Goal: Task Accomplishment & Management: Use online tool/utility

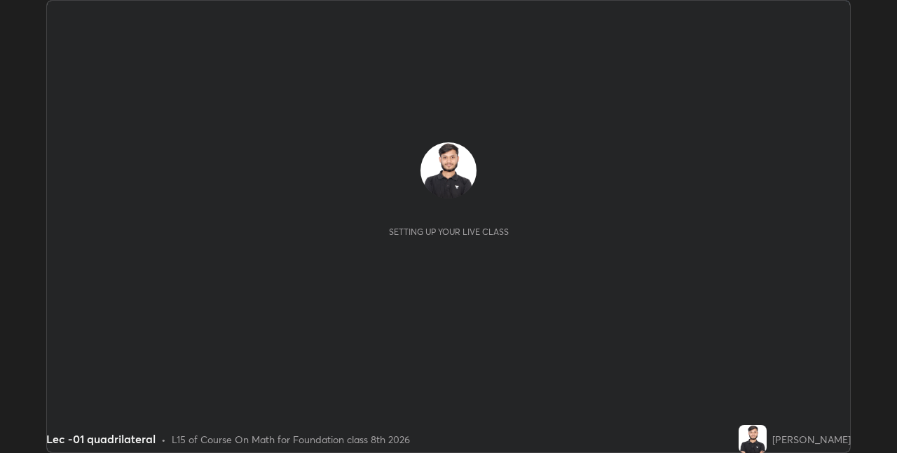
scroll to position [453, 896]
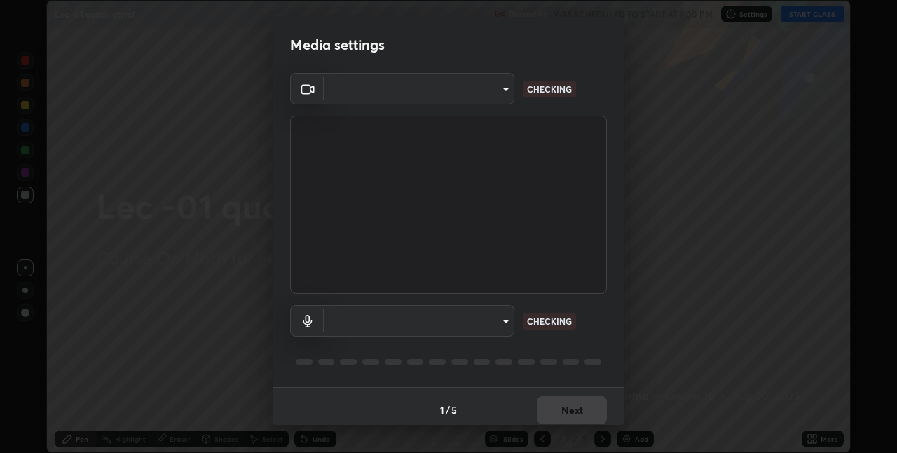
type input "e3e6fd13ef799cde5c9b7fe6f458d6ed022969fe6ce261ce3c0e119950d75ad9"
click at [491, 90] on body "Erase all Lec -01 quadrilateral Recording WAS SCHEDULED TO START AT 7:00 PM Set…" at bounding box center [448, 226] width 897 height 453
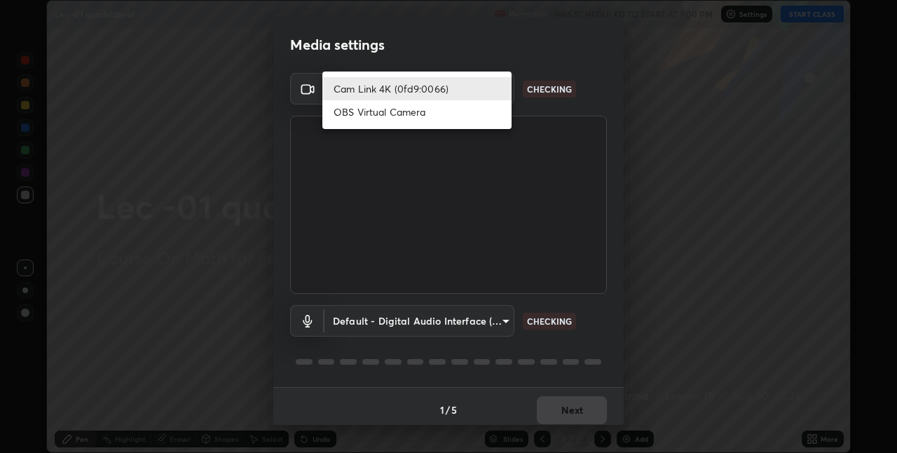
click at [500, 90] on li "Cam Link 4K (0fd9:0066)" at bounding box center [416, 88] width 189 height 23
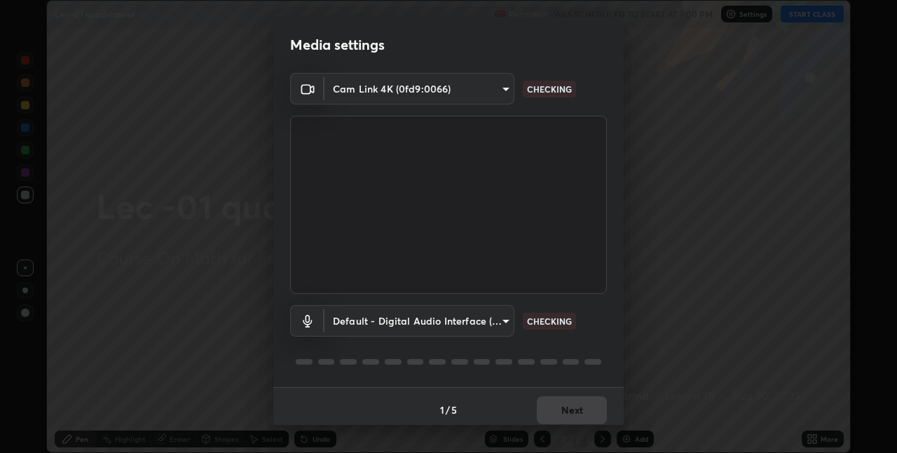
scroll to position [7, 0]
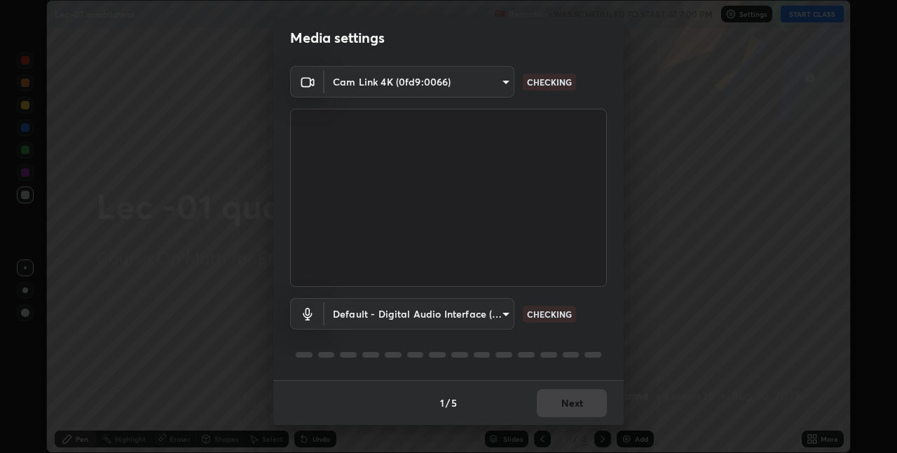
click at [500, 304] on body "Erase all Lec -01 quadrilateral Recording WAS SCHEDULED TO START AT 7:00 PM Set…" at bounding box center [448, 226] width 897 height 453
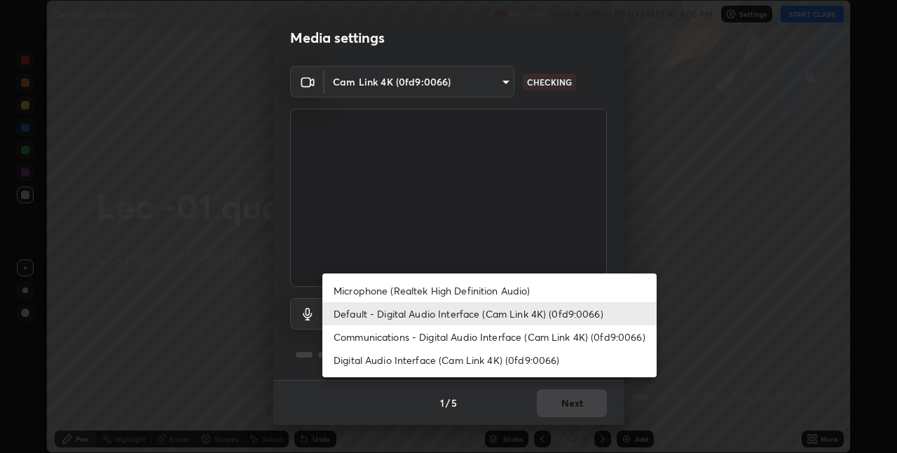
click at [530, 291] on li "Microphone (Realtek High Definition Audio)" at bounding box center [489, 290] width 334 height 23
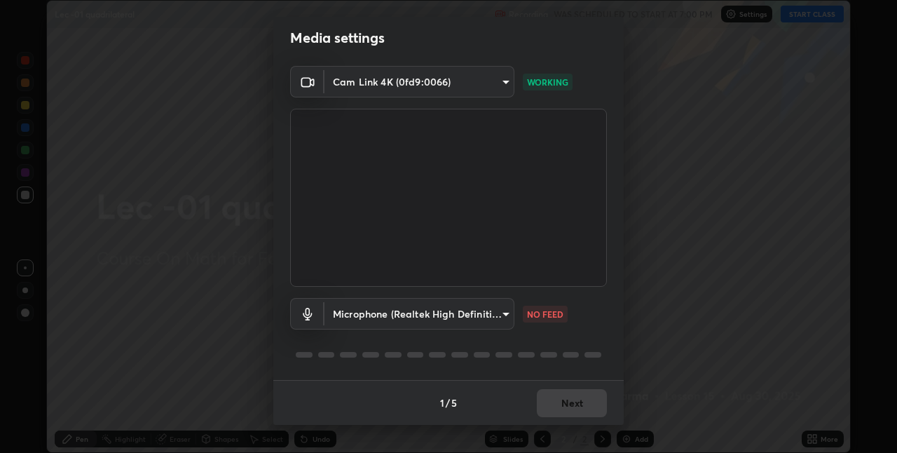
click at [495, 308] on body "Erase all Lec -01 quadrilateral Recording WAS SCHEDULED TO START AT 7:00 PM Set…" at bounding box center [448, 226] width 897 height 453
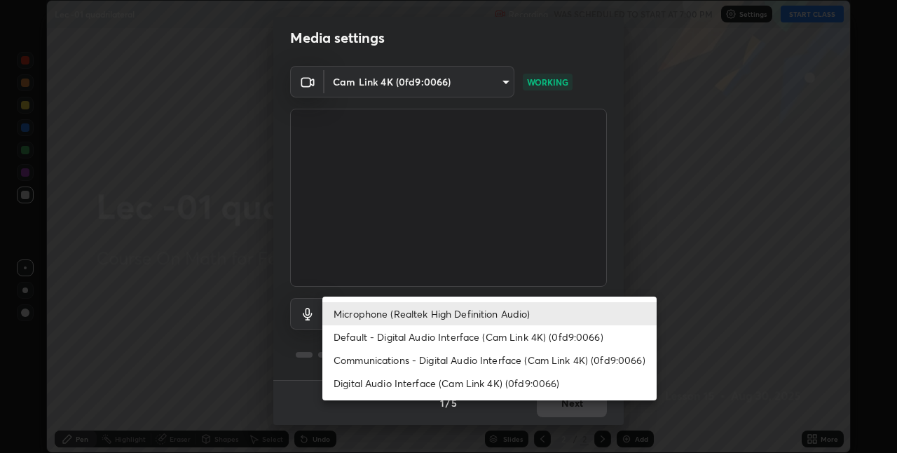
click at [519, 335] on li "Default - Digital Audio Interface (Cam Link 4K) (0fd9:0066)" at bounding box center [489, 336] width 334 height 23
type input "default"
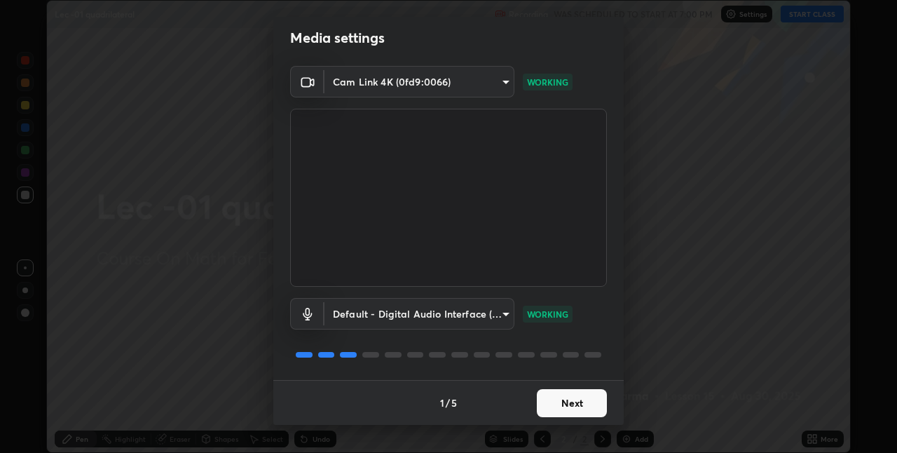
click at [570, 396] on button "Next" at bounding box center [572, 403] width 70 height 28
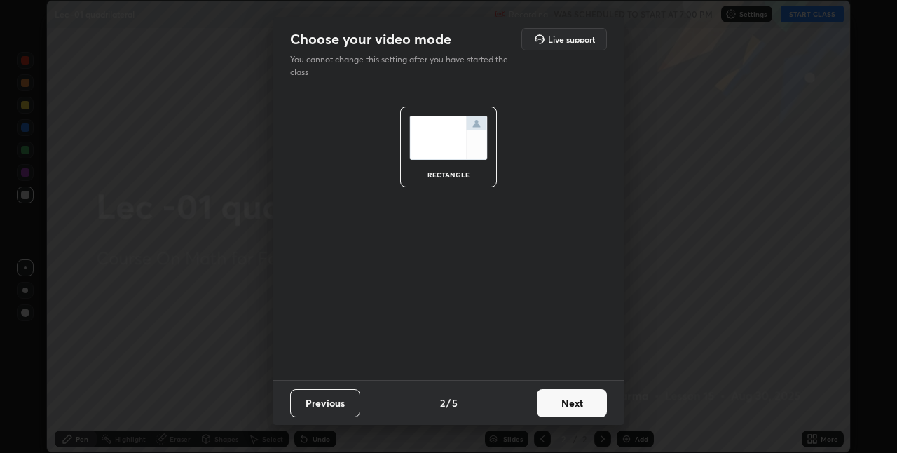
click at [572, 405] on button "Next" at bounding box center [572, 403] width 70 height 28
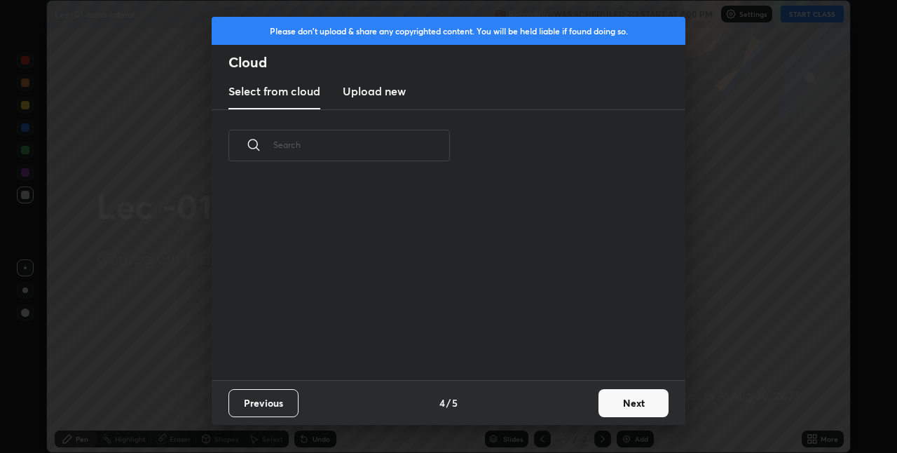
click at [582, 409] on div "Previous 4 / 5 Next" at bounding box center [449, 402] width 474 height 45
click at [605, 407] on button "Next" at bounding box center [633, 403] width 70 height 28
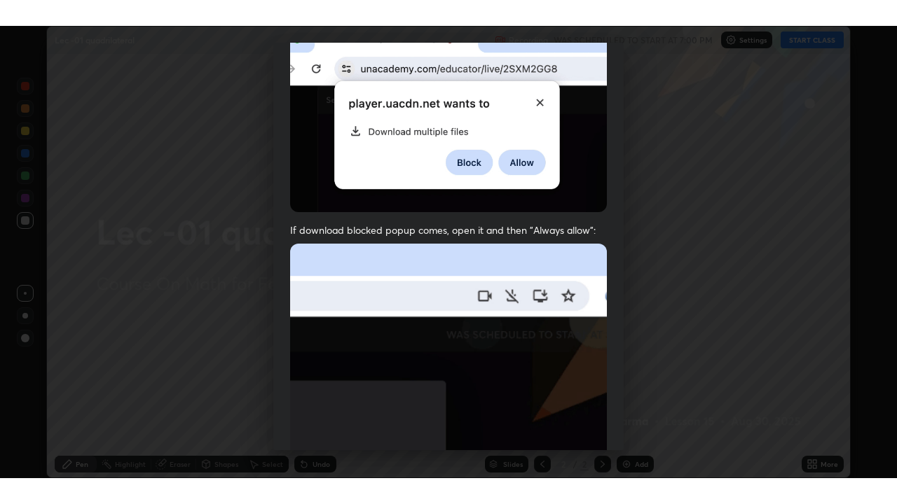
scroll to position [293, 0]
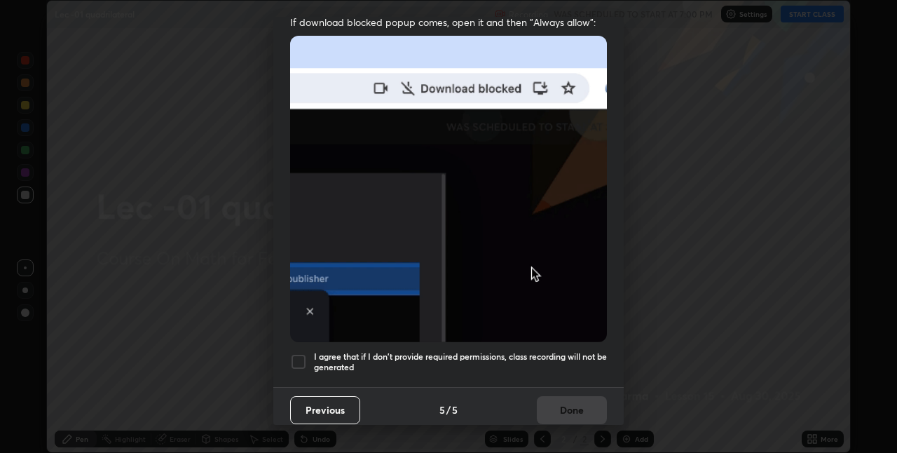
click at [307, 353] on div "I agree that if I don't provide required permissions, class recording will not …" at bounding box center [448, 361] width 317 height 17
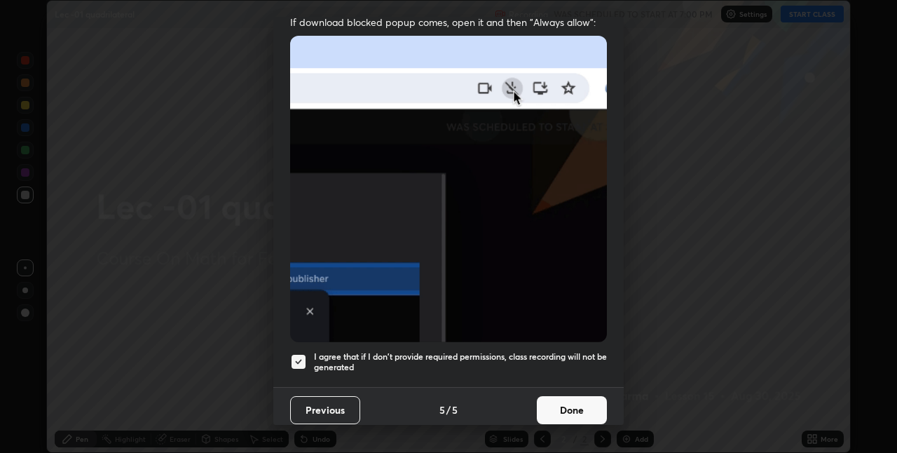
click at [562, 399] on button "Done" at bounding box center [572, 410] width 70 height 28
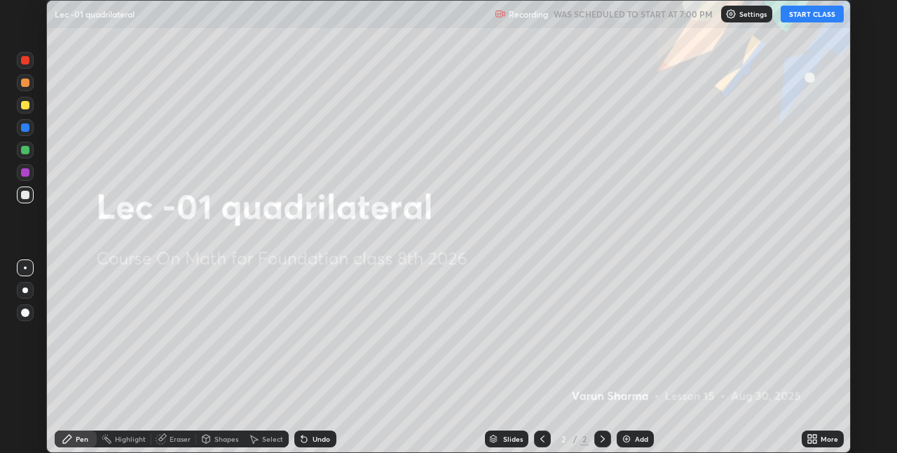
click at [813, 437] on icon at bounding box center [815, 436] width 4 height 4
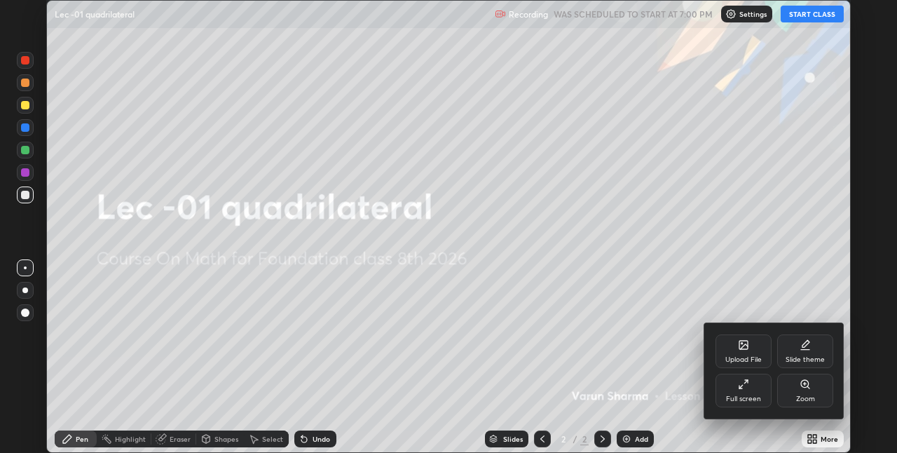
click at [750, 395] on div "Full screen" at bounding box center [743, 398] width 35 height 7
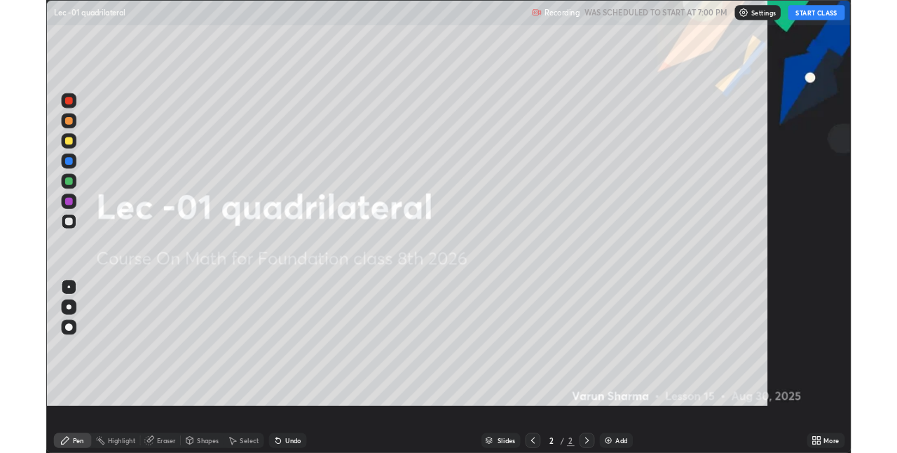
scroll to position [504, 897]
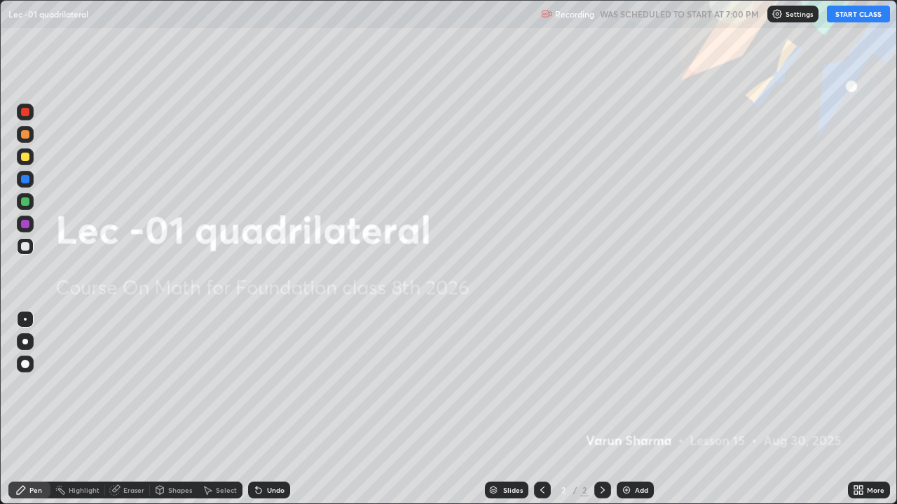
click at [849, 12] on button "START CLASS" at bounding box center [858, 14] width 63 height 17
click at [637, 452] on div "Add" at bounding box center [641, 490] width 13 height 7
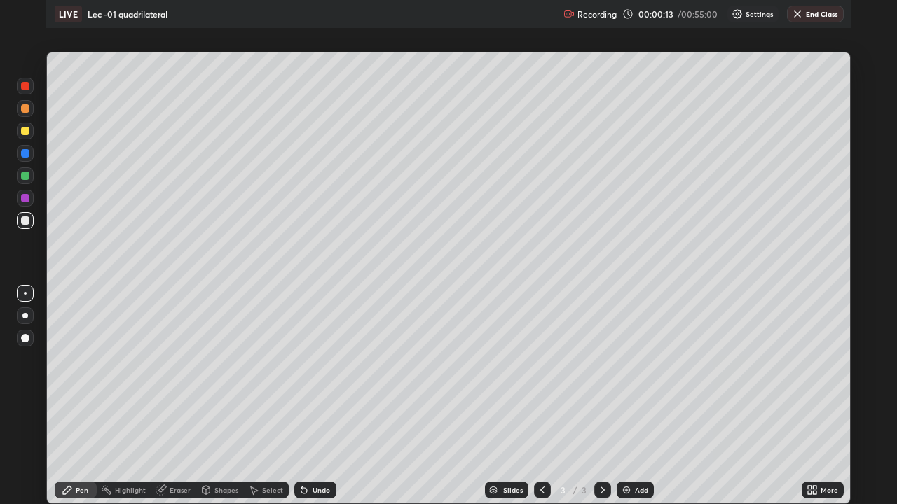
scroll to position [69616, 69172]
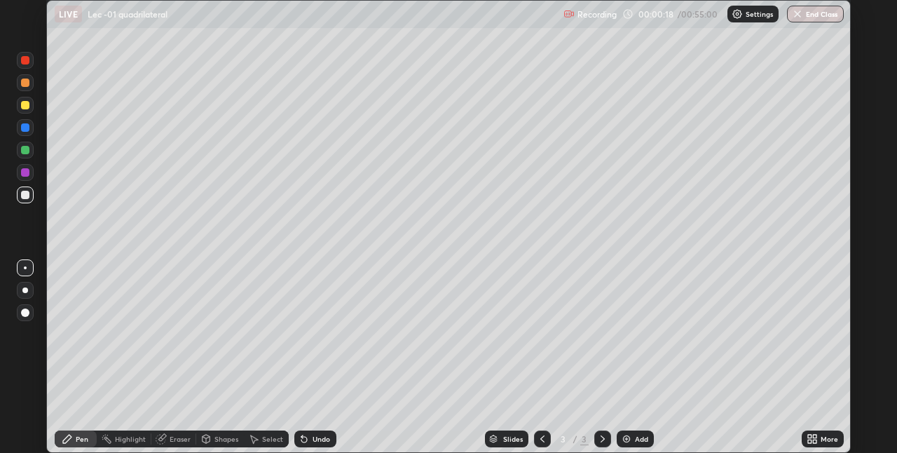
click at [814, 441] on icon at bounding box center [815, 441] width 4 height 4
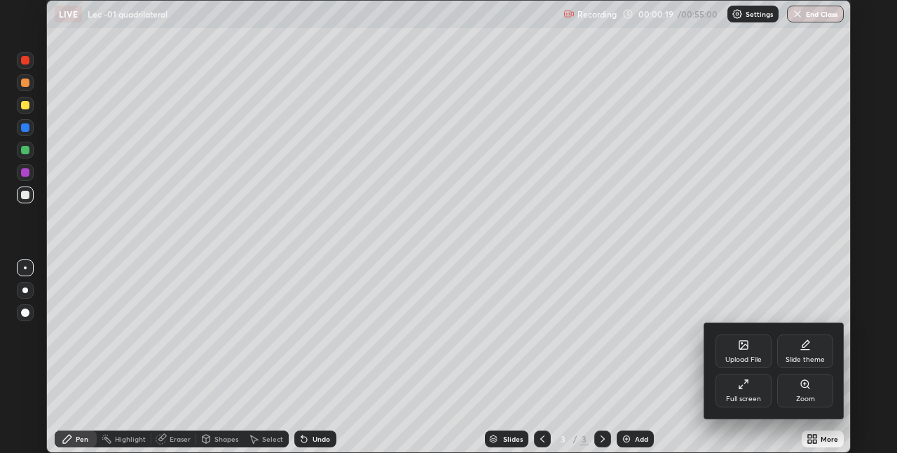
click at [744, 398] on div "Full screen" at bounding box center [743, 398] width 35 height 7
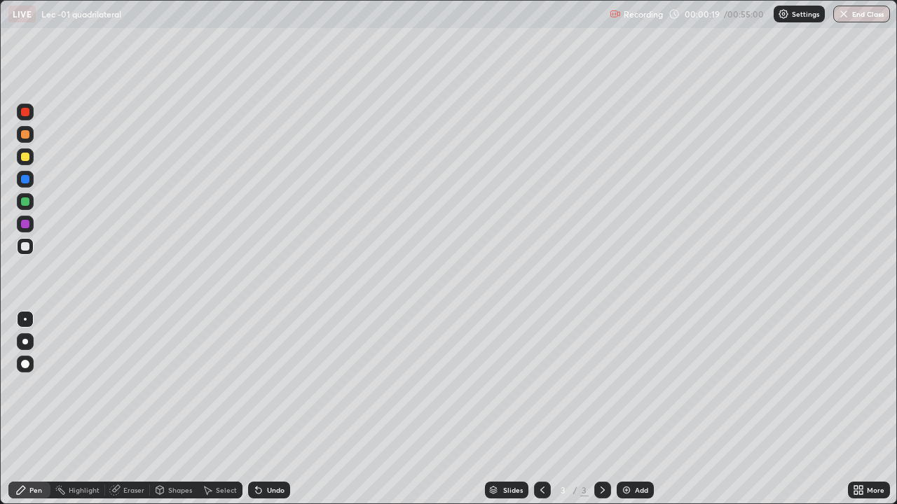
scroll to position [504, 897]
click at [179, 452] on div "Shapes" at bounding box center [180, 490] width 24 height 7
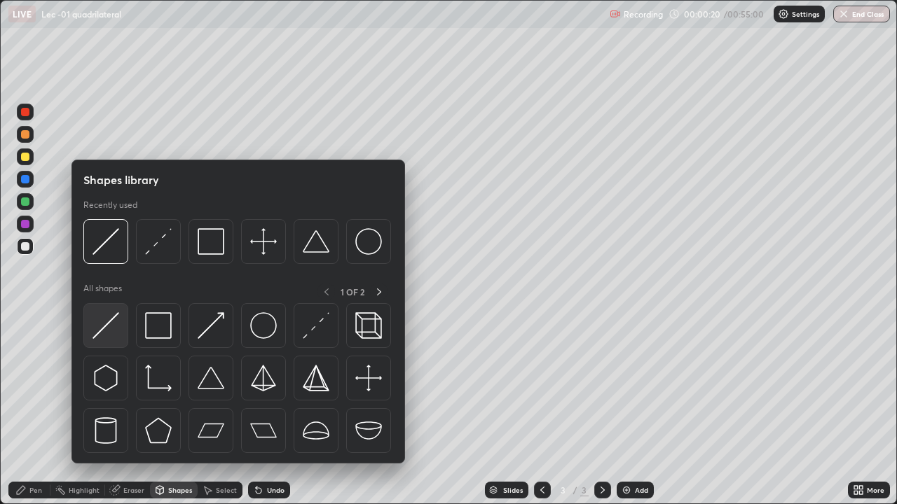
click at [125, 330] on div at bounding box center [105, 325] width 45 height 45
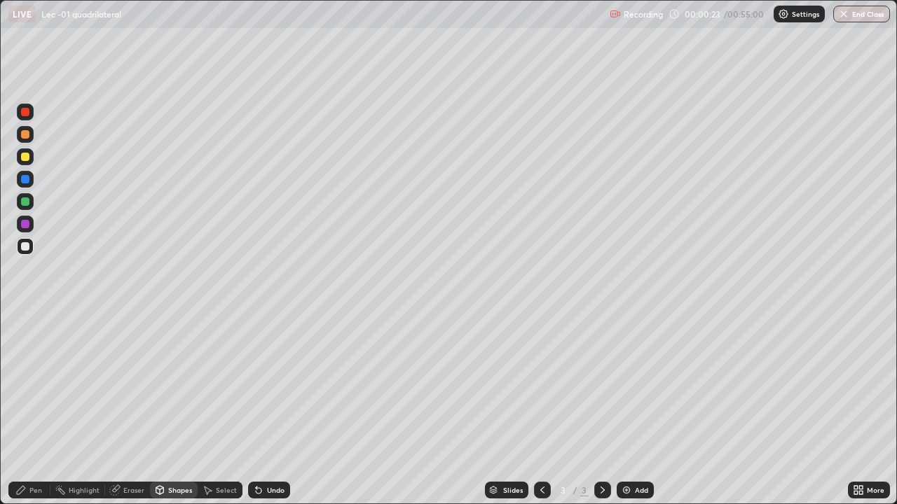
click at [43, 452] on div "Pen" at bounding box center [29, 490] width 42 height 17
click at [188, 452] on div "Shapes" at bounding box center [180, 490] width 24 height 7
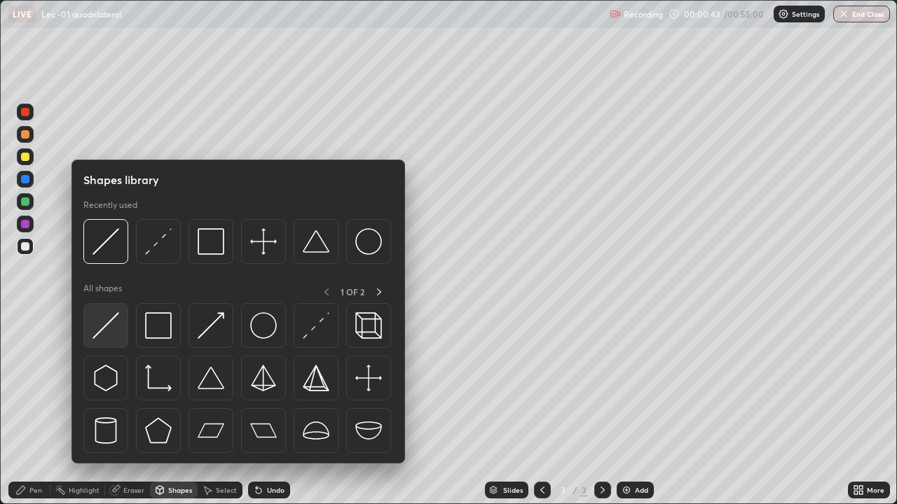
click at [125, 338] on div at bounding box center [105, 325] width 45 height 45
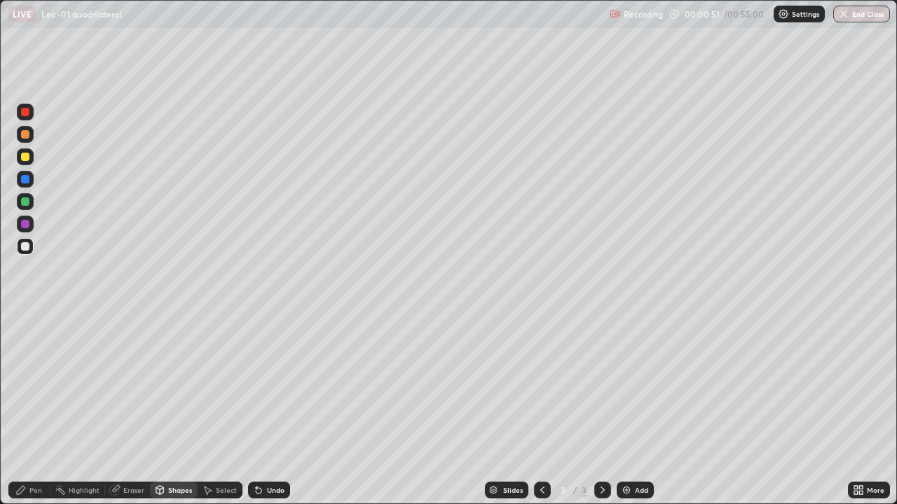
click at [26, 157] on div at bounding box center [25, 157] width 8 height 8
click at [27, 452] on div "Pen" at bounding box center [29, 490] width 42 height 17
click at [269, 452] on div "Undo" at bounding box center [276, 490] width 18 height 7
click at [285, 452] on div "Undo" at bounding box center [269, 490] width 42 height 17
click at [139, 452] on div "Eraser" at bounding box center [133, 490] width 21 height 7
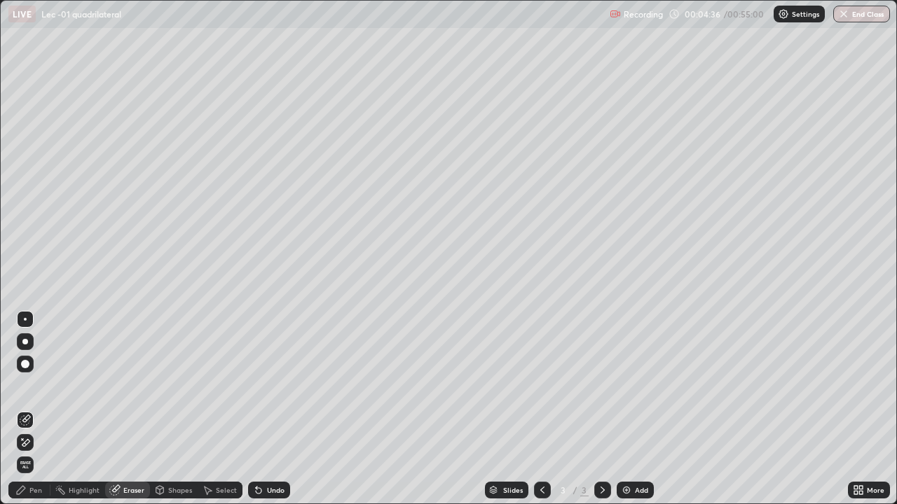
click at [36, 452] on div "Pen" at bounding box center [35, 490] width 13 height 7
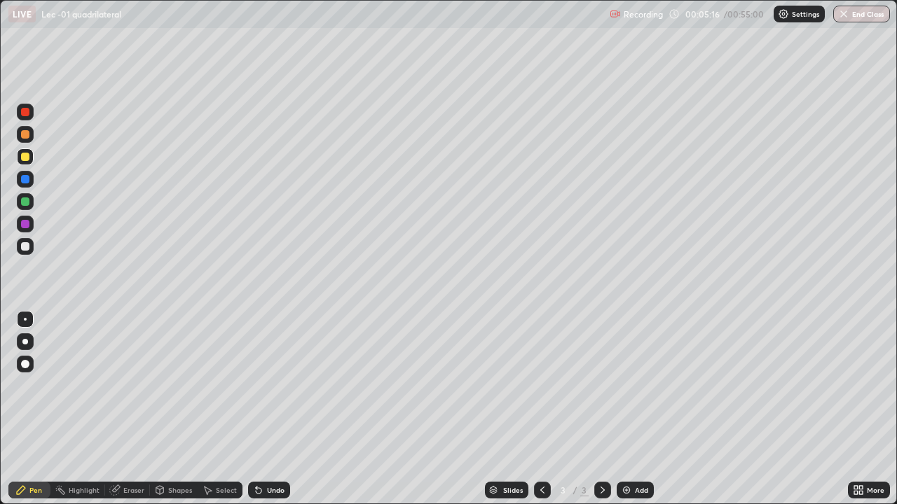
click at [183, 452] on div "Shapes" at bounding box center [174, 490] width 48 height 17
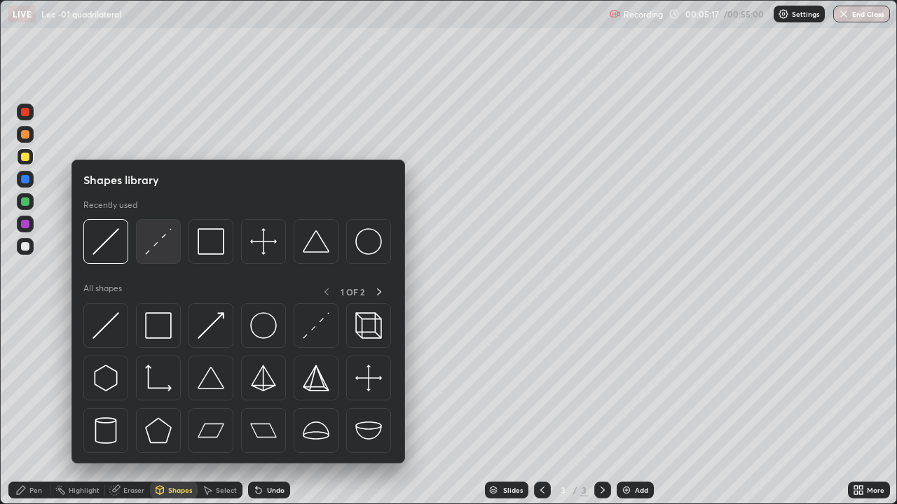
click at [162, 253] on img at bounding box center [158, 241] width 27 height 27
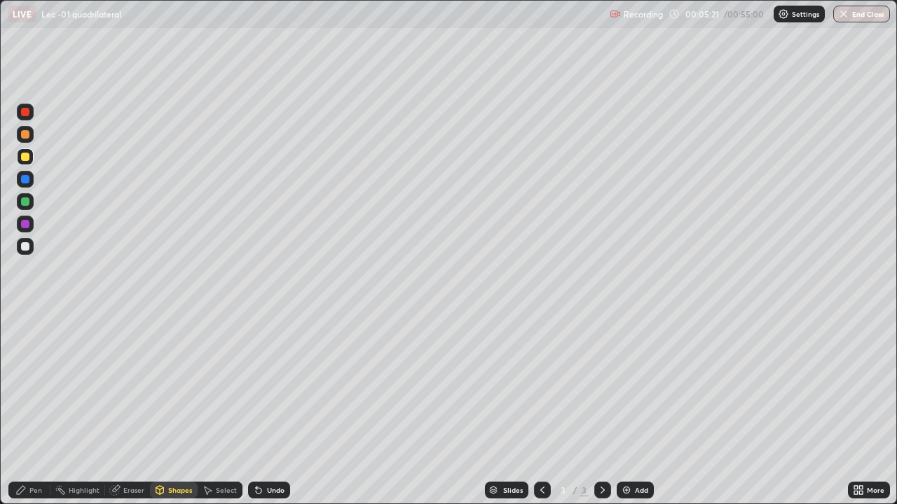
click at [263, 452] on div "Undo" at bounding box center [269, 490] width 42 height 17
click at [262, 452] on div "Undo" at bounding box center [269, 490] width 42 height 17
click at [30, 181] on div at bounding box center [25, 179] width 17 height 17
click at [25, 452] on div "Pen" at bounding box center [29, 490] width 42 height 17
click at [640, 452] on div "Add" at bounding box center [641, 490] width 13 height 7
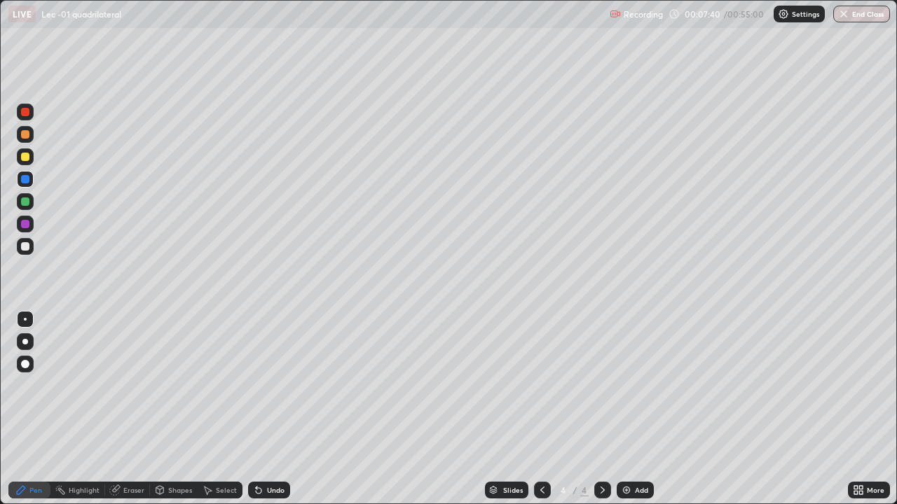
click at [30, 250] on div at bounding box center [25, 246] width 17 height 17
click at [174, 452] on div "Shapes" at bounding box center [174, 490] width 48 height 17
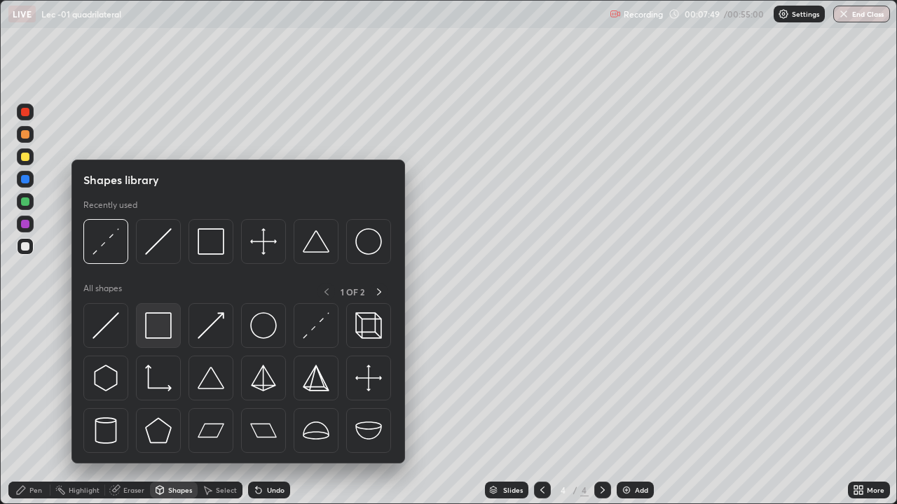
click at [163, 332] on img at bounding box center [158, 326] width 27 height 27
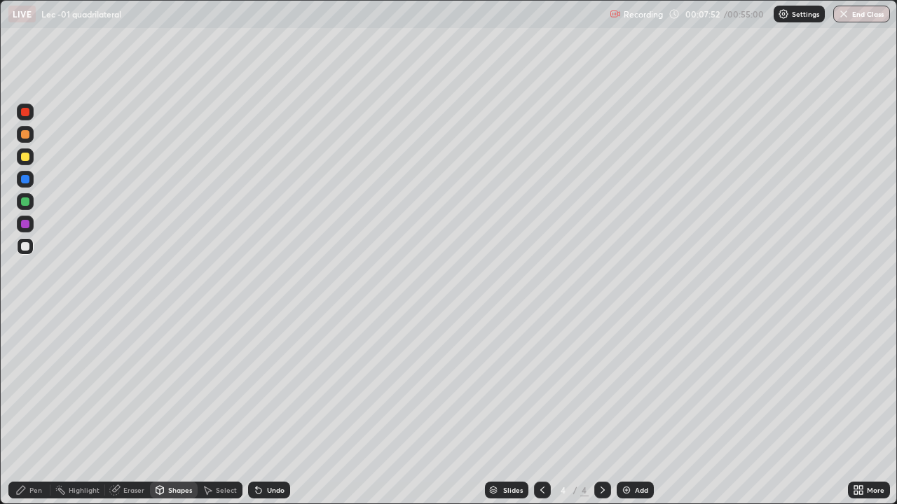
click at [180, 452] on div "Shapes" at bounding box center [180, 490] width 24 height 7
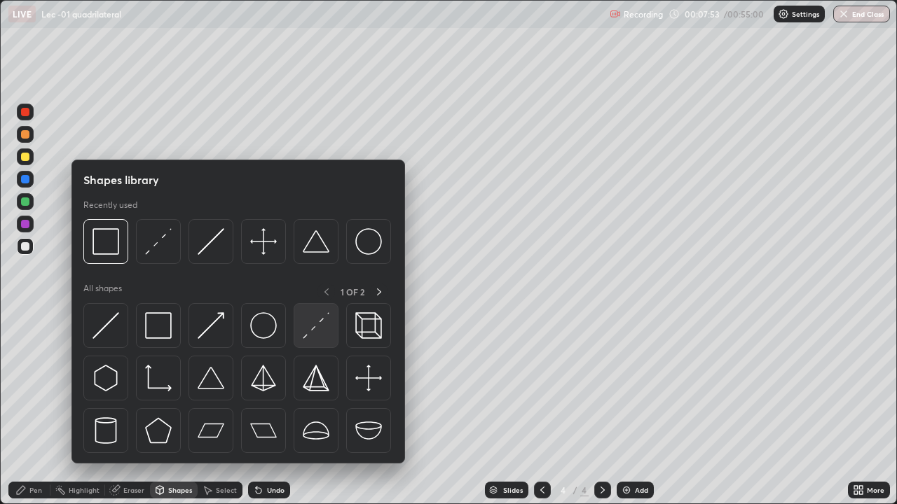
click at [317, 341] on div at bounding box center [316, 325] width 45 height 45
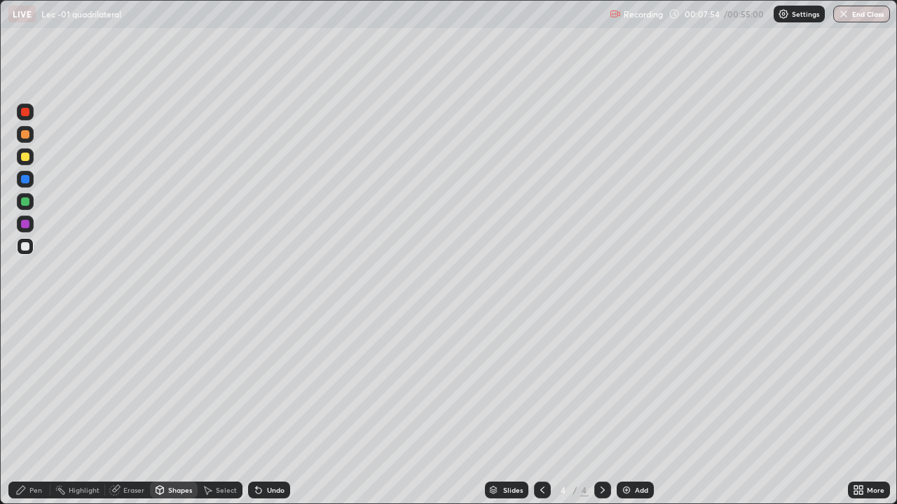
click at [26, 157] on div at bounding box center [25, 157] width 8 height 8
click at [45, 452] on div "Pen" at bounding box center [29, 490] width 42 height 17
click at [277, 452] on div "Undo" at bounding box center [269, 490] width 42 height 17
click at [151, 452] on div "Shapes" at bounding box center [174, 490] width 48 height 17
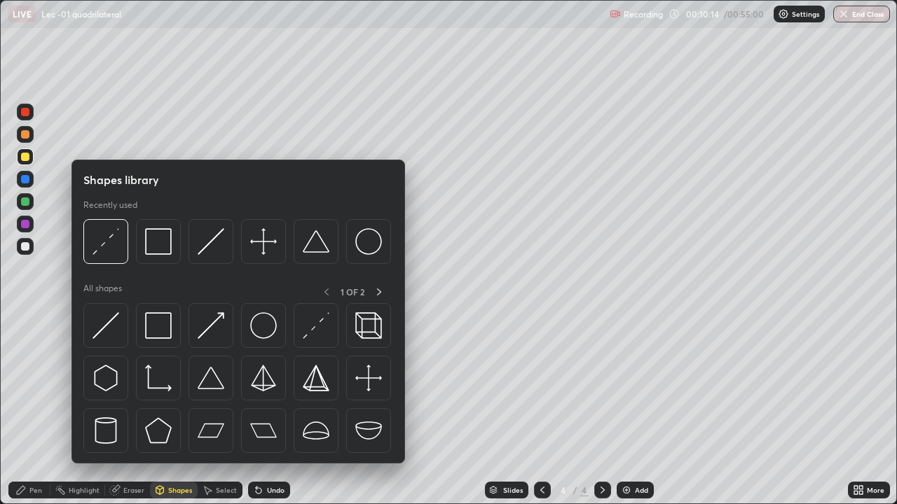
click at [137, 452] on div "Eraser" at bounding box center [127, 490] width 45 height 17
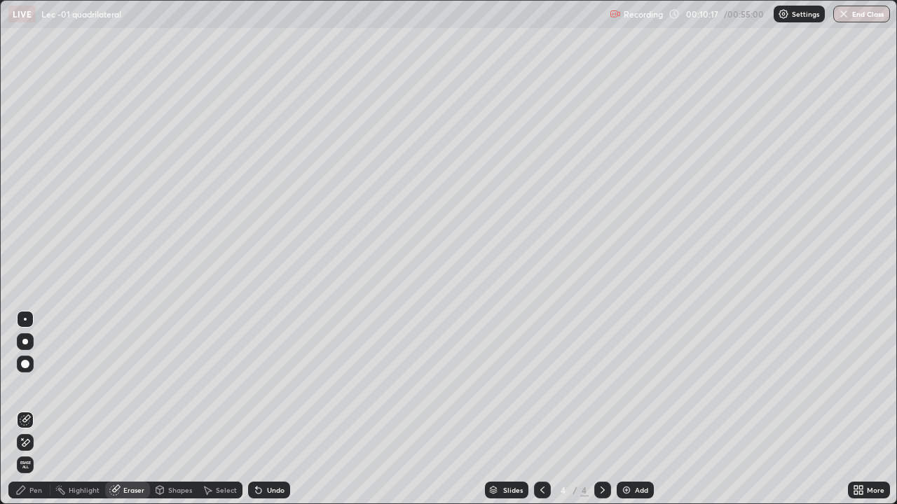
click at [56, 452] on circle at bounding box center [55, 488] width 1 height 1
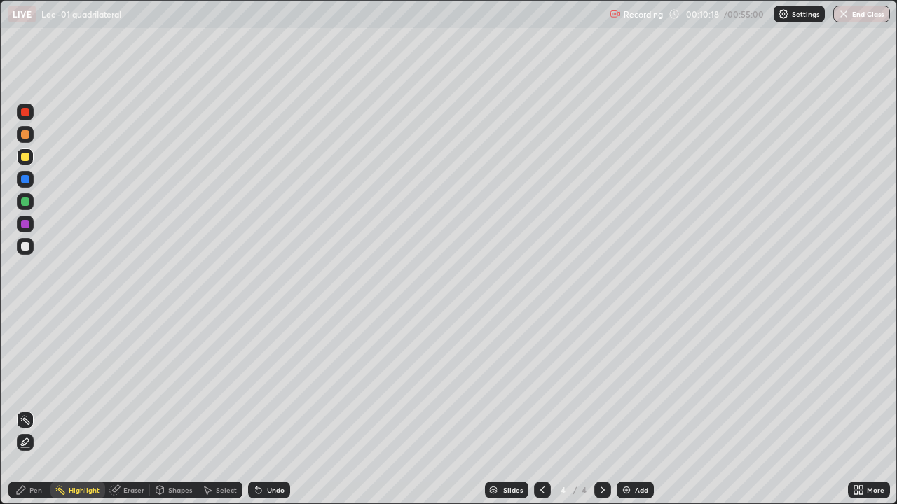
click at [28, 452] on div "Pen" at bounding box center [29, 490] width 42 height 17
click at [277, 452] on div "Undo" at bounding box center [269, 490] width 42 height 17
click at [267, 452] on div "Undo" at bounding box center [276, 490] width 18 height 7
click at [272, 452] on div "Undo" at bounding box center [269, 490] width 42 height 17
click at [273, 452] on div "Undo" at bounding box center [269, 490] width 42 height 17
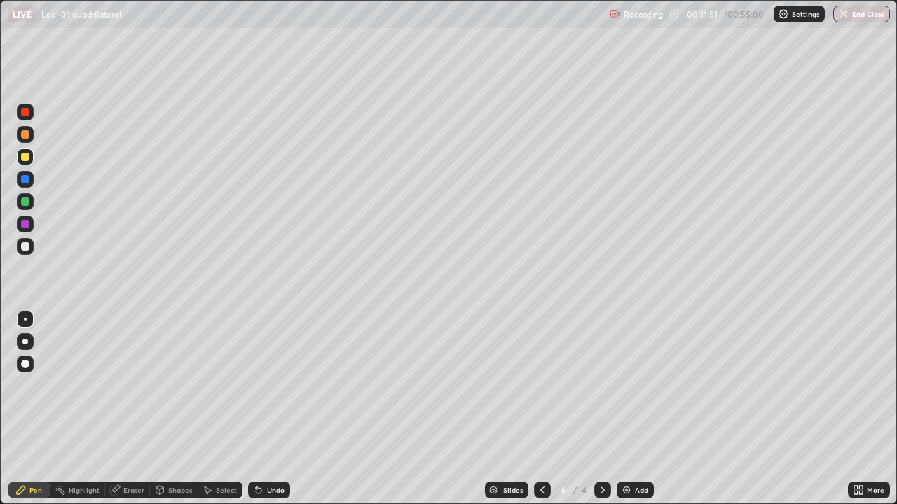
click at [275, 452] on div "Undo" at bounding box center [276, 490] width 18 height 7
click at [280, 452] on div "Undo" at bounding box center [276, 490] width 18 height 7
click at [280, 452] on div "Undo" at bounding box center [269, 490] width 42 height 17
click at [139, 452] on div "Eraser" at bounding box center [127, 490] width 45 height 17
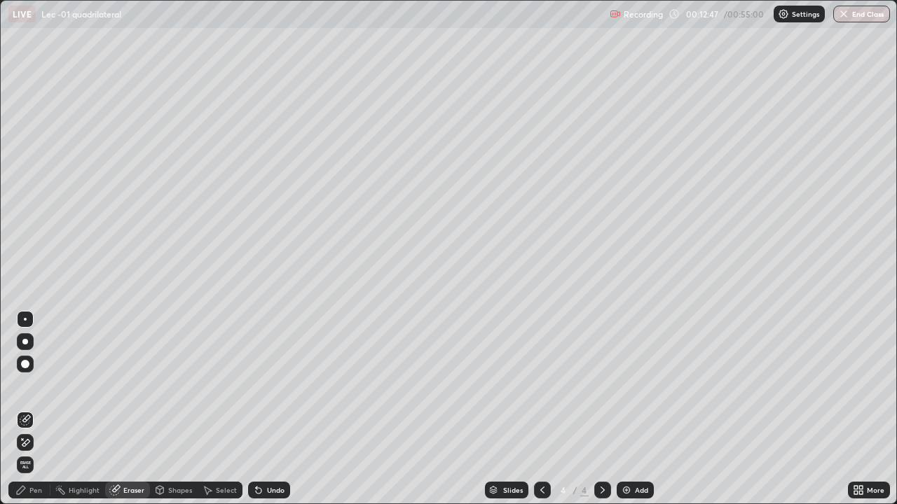
click at [40, 452] on div "Pen" at bounding box center [35, 490] width 13 height 7
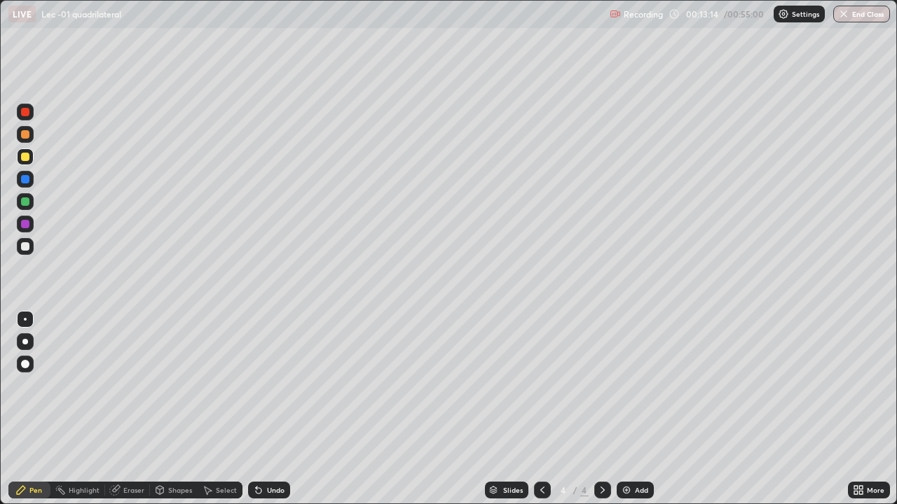
click at [648, 452] on div "Add" at bounding box center [635, 490] width 37 height 17
click at [31, 243] on div at bounding box center [25, 246] width 17 height 17
click at [181, 452] on div "Shapes" at bounding box center [180, 490] width 24 height 7
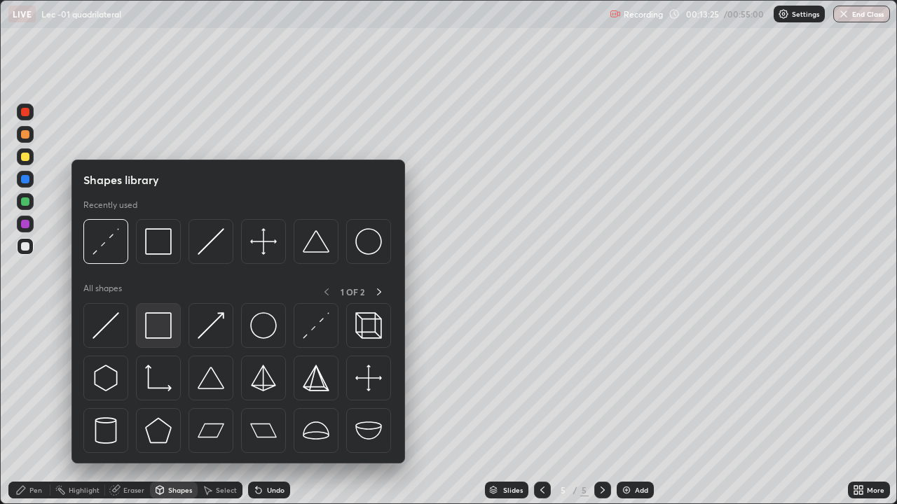
click at [156, 326] on img at bounding box center [158, 326] width 27 height 27
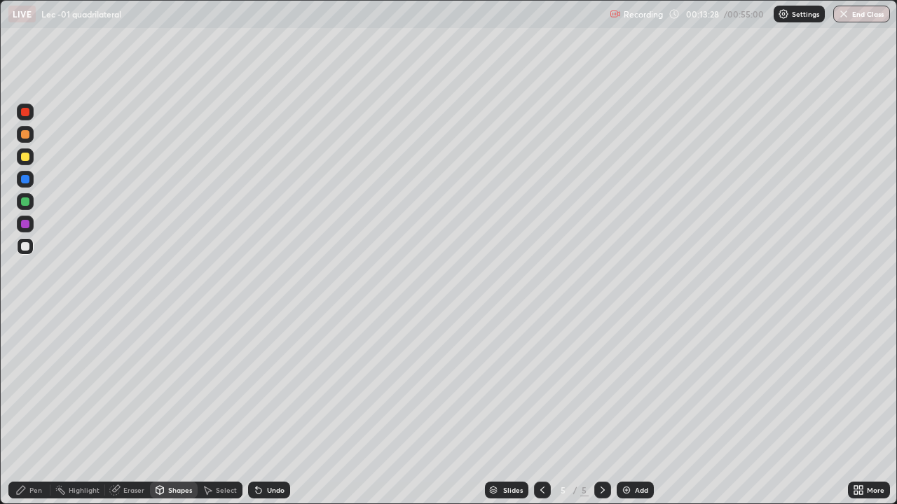
click at [41, 452] on div "Pen" at bounding box center [35, 490] width 13 height 7
click at [186, 452] on div "Shapes" at bounding box center [180, 490] width 24 height 7
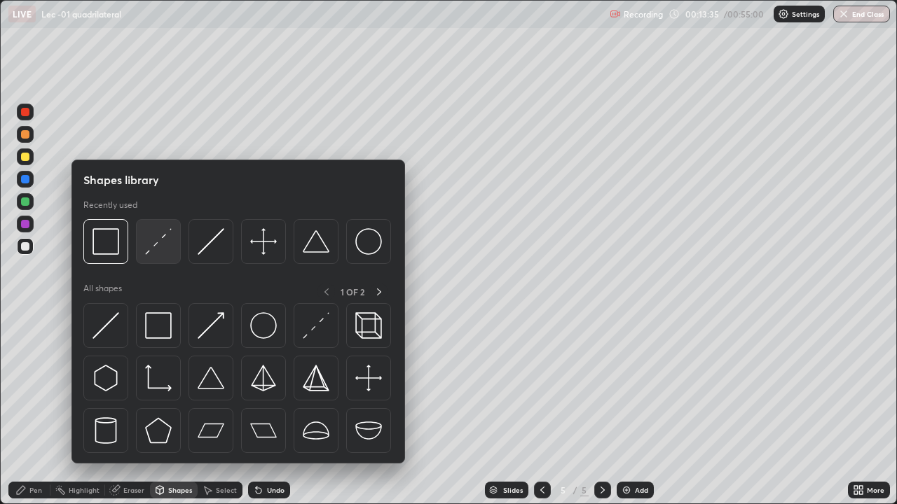
click at [175, 254] on div at bounding box center [158, 241] width 45 height 45
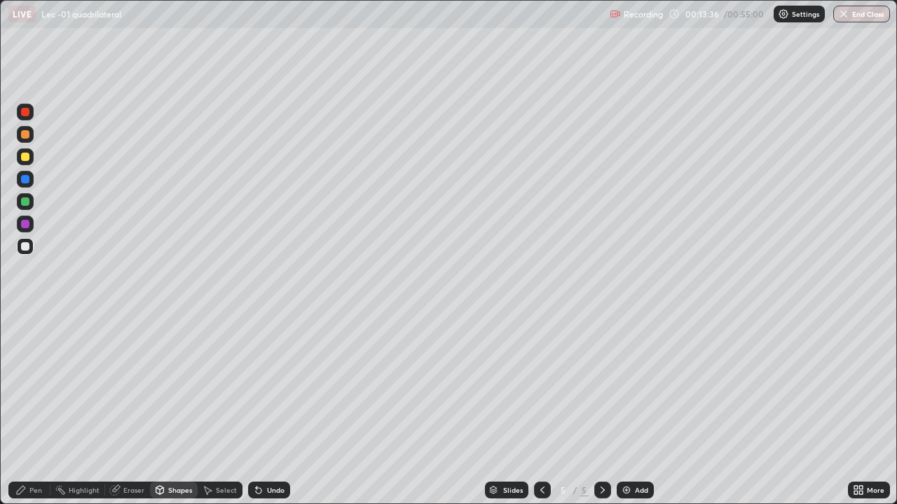
click at [31, 151] on div at bounding box center [25, 157] width 17 height 17
click at [40, 452] on div "Pen" at bounding box center [35, 490] width 13 height 7
click at [281, 452] on div "Undo" at bounding box center [276, 490] width 18 height 7
click at [282, 452] on div "Undo" at bounding box center [276, 490] width 18 height 7
click at [282, 452] on div "Undo" at bounding box center [269, 490] width 42 height 17
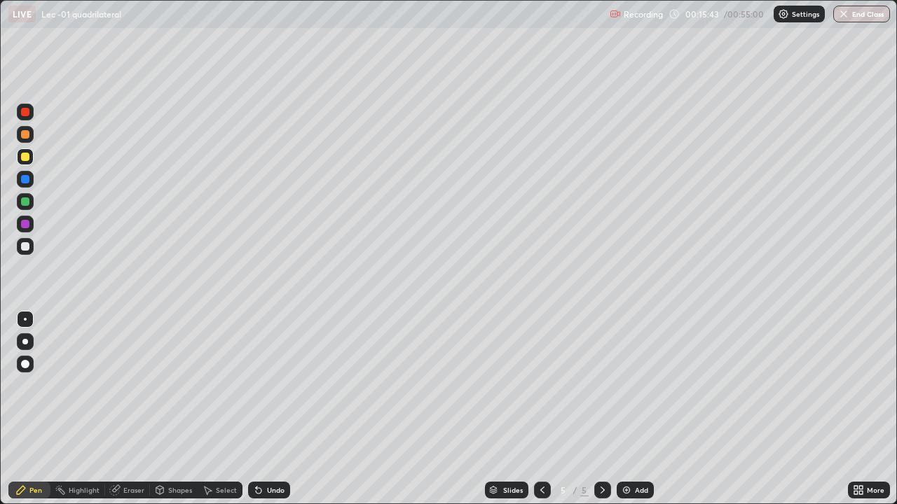
click at [547, 452] on div at bounding box center [542, 490] width 17 height 17
click at [594, 452] on div at bounding box center [602, 490] width 17 height 17
click at [276, 452] on div "Undo" at bounding box center [276, 490] width 18 height 7
click at [277, 452] on div "Undo" at bounding box center [276, 490] width 18 height 7
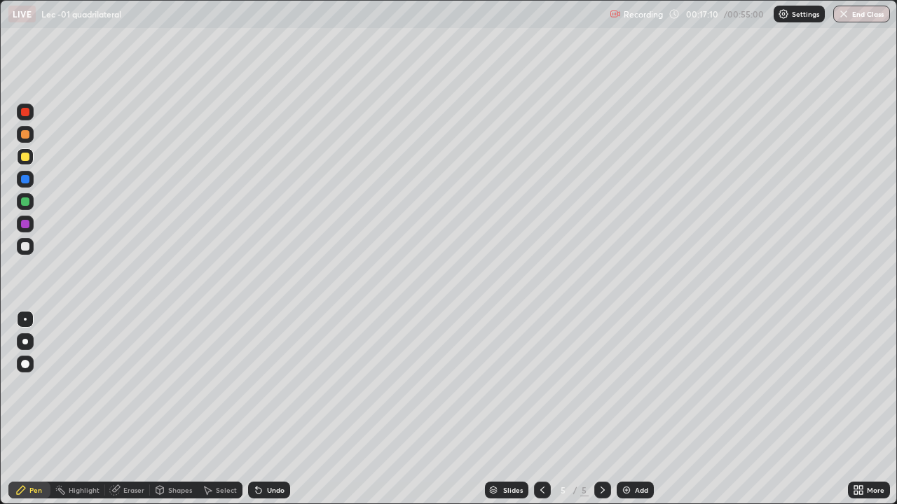
click at [546, 452] on div at bounding box center [542, 490] width 17 height 17
click at [601, 452] on icon at bounding box center [602, 490] width 11 height 11
click at [542, 452] on icon at bounding box center [542, 490] width 4 height 7
click at [601, 452] on icon at bounding box center [602, 490] width 11 height 11
click at [138, 452] on div "Eraser" at bounding box center [127, 490] width 45 height 17
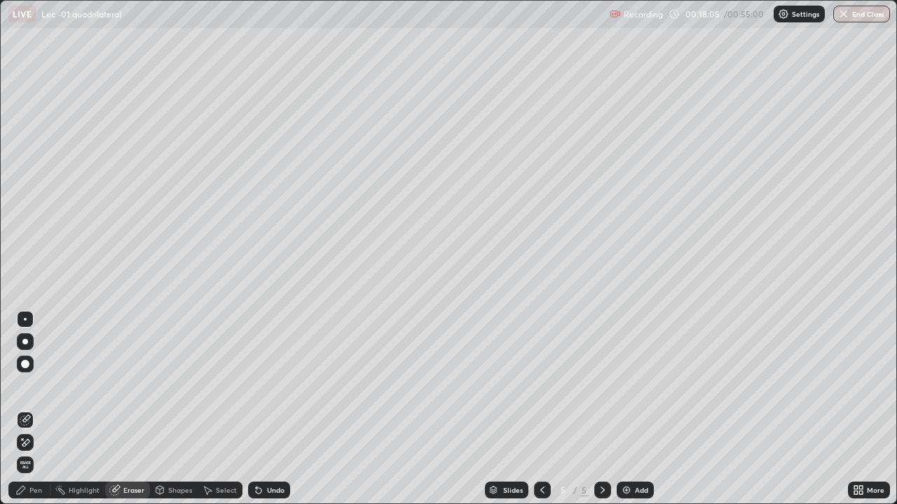
click at [46, 452] on div "Pen" at bounding box center [29, 490] width 42 height 17
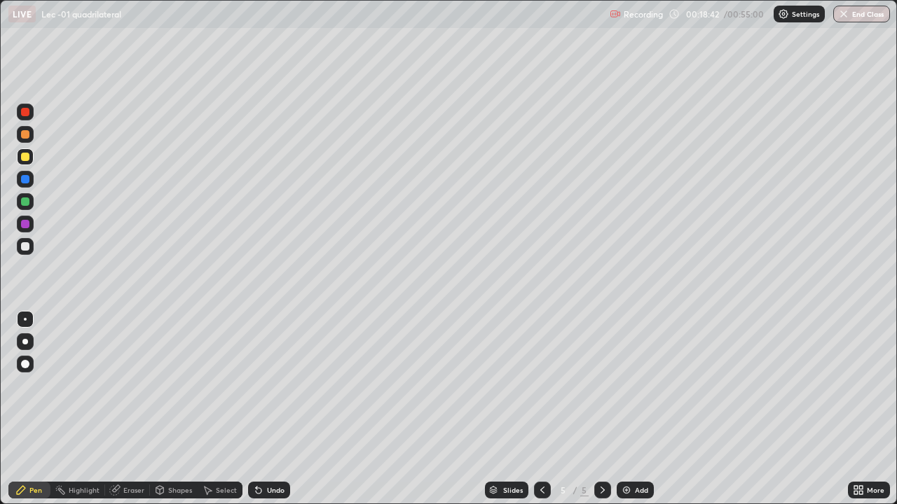
click at [539, 452] on icon at bounding box center [542, 490] width 11 height 11
click at [548, 452] on div at bounding box center [542, 490] width 17 height 17
click at [606, 452] on icon at bounding box center [602, 490] width 11 height 11
click at [594, 452] on div at bounding box center [602, 490] width 17 height 28
click at [541, 452] on icon at bounding box center [542, 490] width 11 height 11
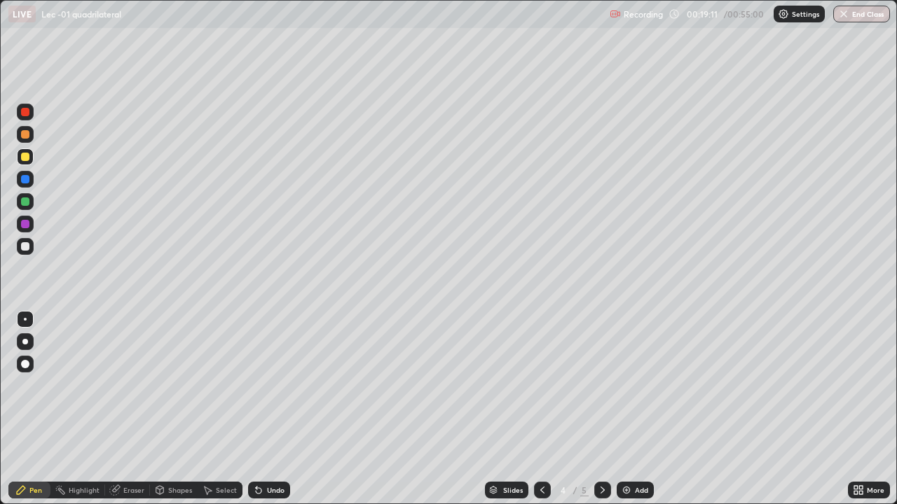
click at [600, 452] on icon at bounding box center [602, 490] width 11 height 11
click at [634, 452] on div "Add" at bounding box center [635, 490] width 37 height 17
click at [184, 452] on div "Shapes" at bounding box center [180, 490] width 24 height 7
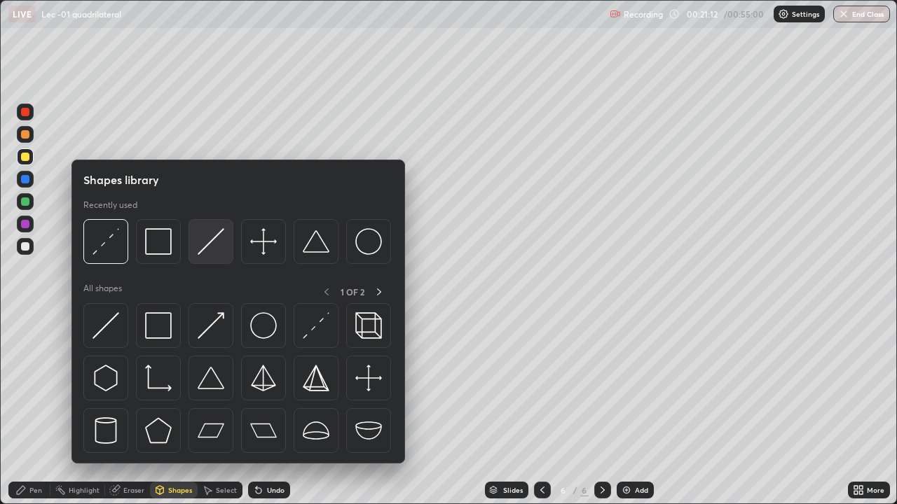
click at [212, 253] on img at bounding box center [211, 241] width 27 height 27
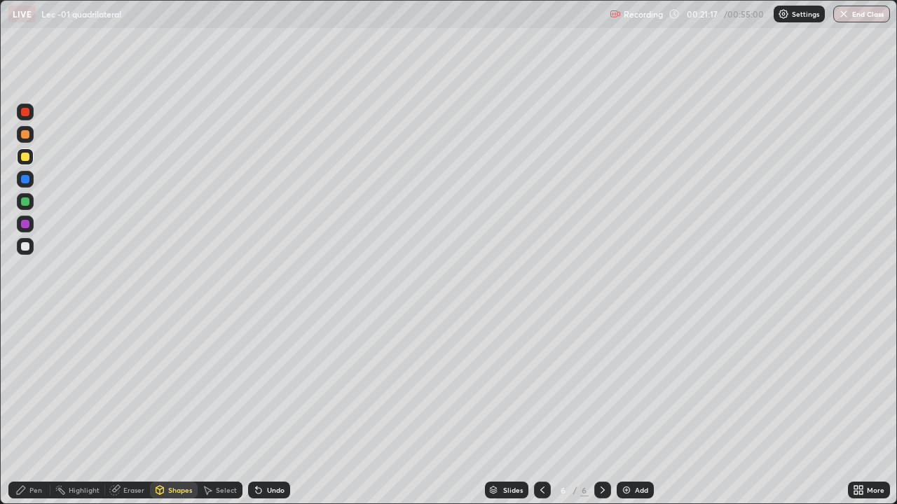
click at [180, 452] on div "Shapes" at bounding box center [180, 490] width 24 height 7
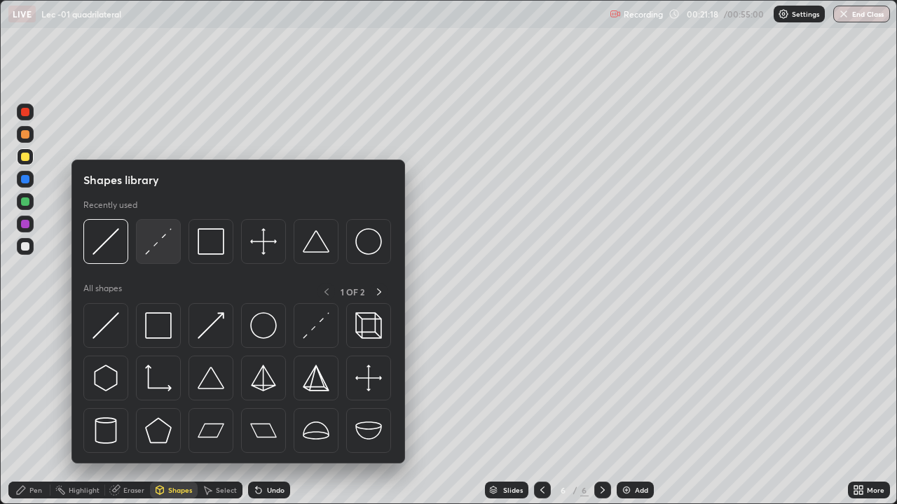
click at [173, 251] on div at bounding box center [158, 241] width 45 height 45
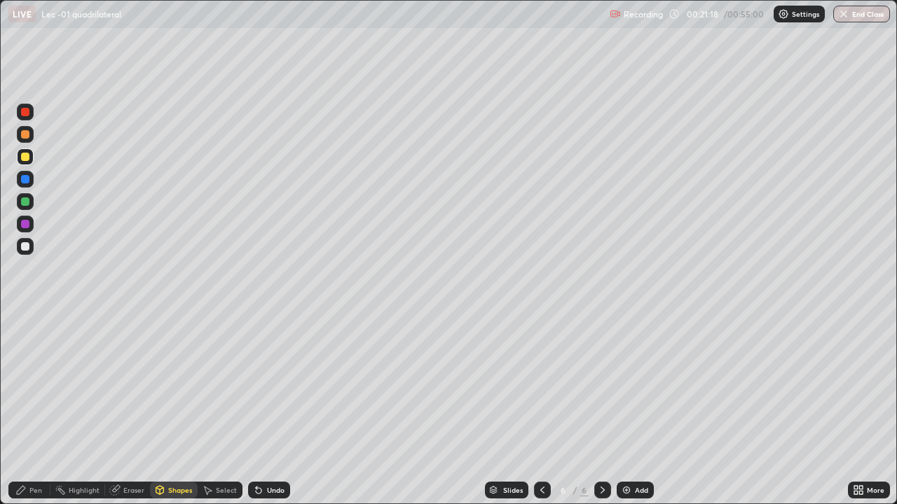
click at [32, 244] on div at bounding box center [25, 246] width 17 height 17
click at [37, 452] on div "Pen" at bounding box center [35, 490] width 13 height 7
click at [271, 452] on div "Undo" at bounding box center [269, 490] width 42 height 17
click at [646, 452] on div "Add" at bounding box center [635, 490] width 37 height 17
click at [547, 452] on div at bounding box center [542, 490] width 17 height 17
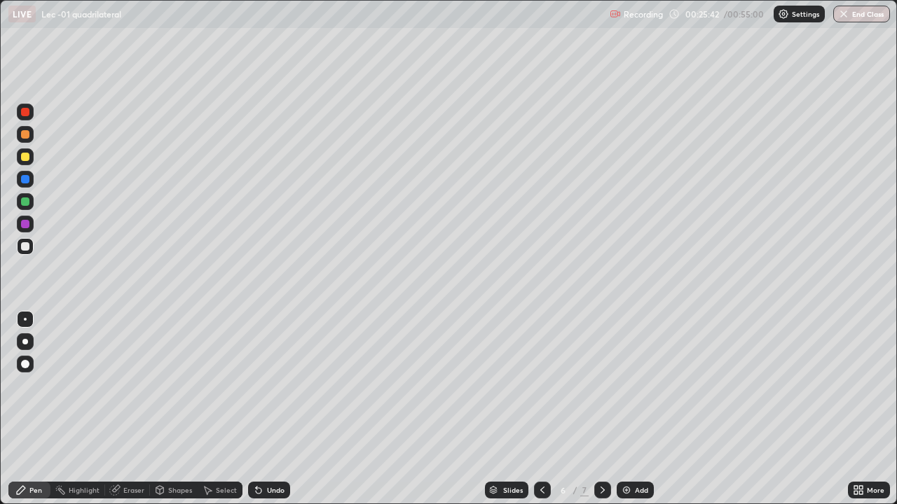
click at [283, 452] on div "Undo" at bounding box center [269, 490] width 42 height 17
click at [275, 452] on div "Undo" at bounding box center [276, 490] width 18 height 7
click at [601, 452] on icon at bounding box center [602, 490] width 11 height 11
click at [549, 452] on div at bounding box center [542, 490] width 17 height 28
click at [601, 452] on icon at bounding box center [602, 490] width 11 height 11
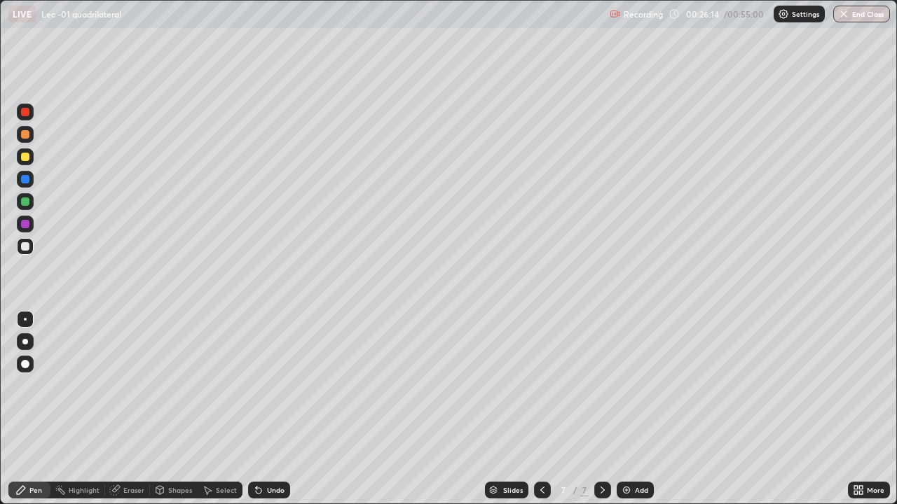
click at [179, 452] on div "Shapes" at bounding box center [180, 490] width 24 height 7
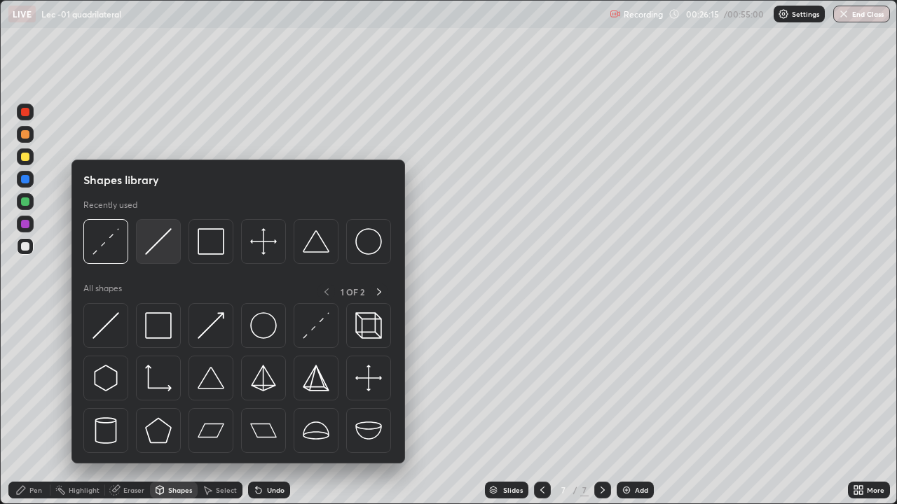
click at [167, 253] on img at bounding box center [158, 241] width 27 height 27
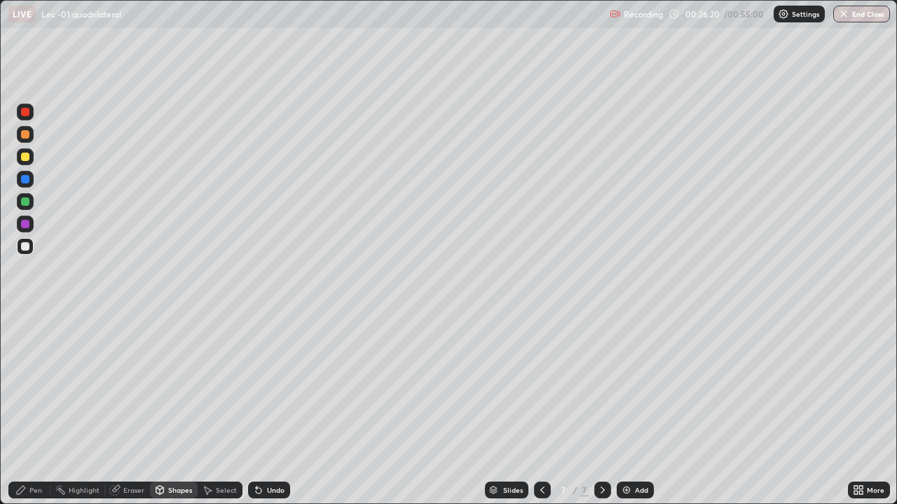
click at [22, 452] on icon at bounding box center [20, 490] width 11 height 11
click at [267, 452] on div "Undo" at bounding box center [276, 490] width 18 height 7
click at [261, 452] on icon at bounding box center [258, 490] width 11 height 11
click at [256, 452] on icon at bounding box center [259, 491] width 6 height 6
click at [253, 452] on icon at bounding box center [258, 490] width 11 height 11
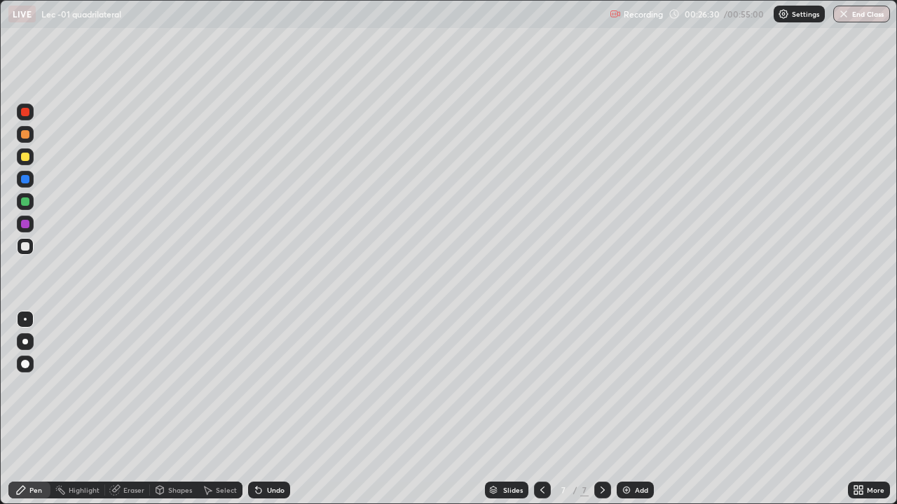
click at [250, 452] on div "Undo" at bounding box center [269, 490] width 42 height 17
click at [248, 452] on div "Undo" at bounding box center [269, 490] width 42 height 17
click at [182, 452] on div "Shapes" at bounding box center [174, 490] width 48 height 17
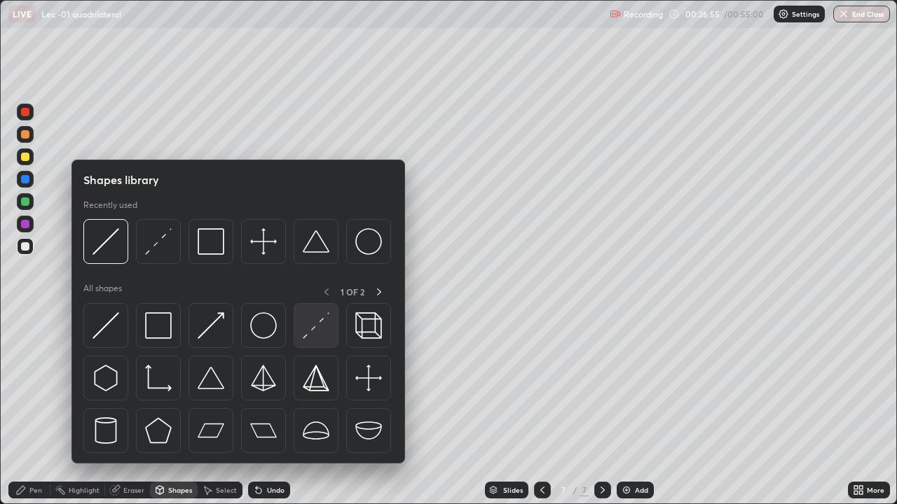
click at [313, 328] on img at bounding box center [316, 326] width 27 height 27
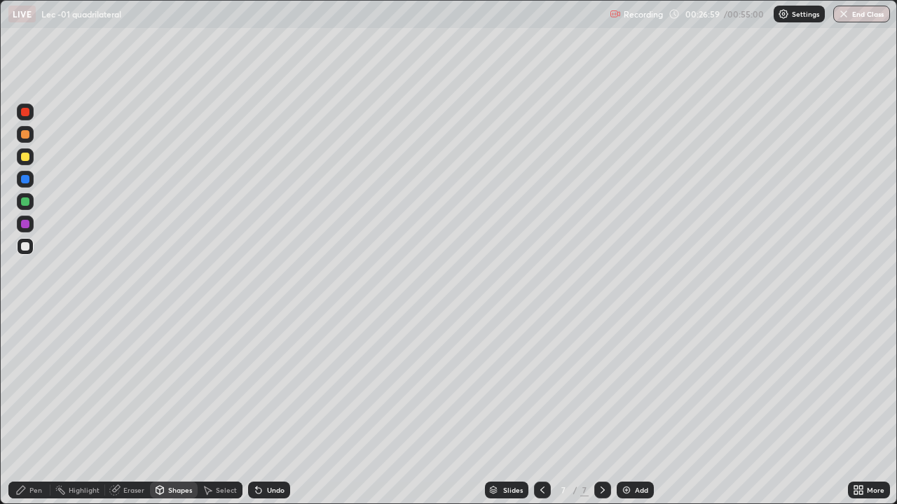
click at [40, 452] on div "Pen" at bounding box center [35, 490] width 13 height 7
click at [179, 452] on div "Shapes" at bounding box center [174, 490] width 48 height 17
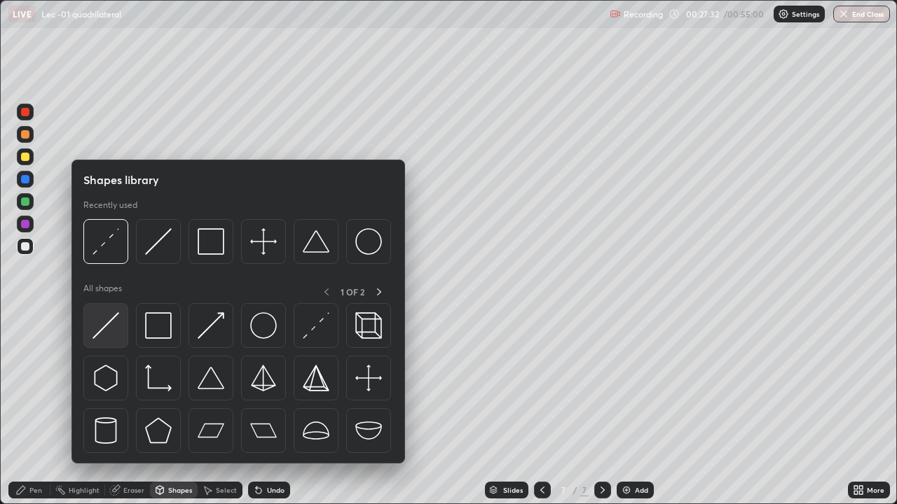
click at [125, 331] on div at bounding box center [105, 325] width 45 height 45
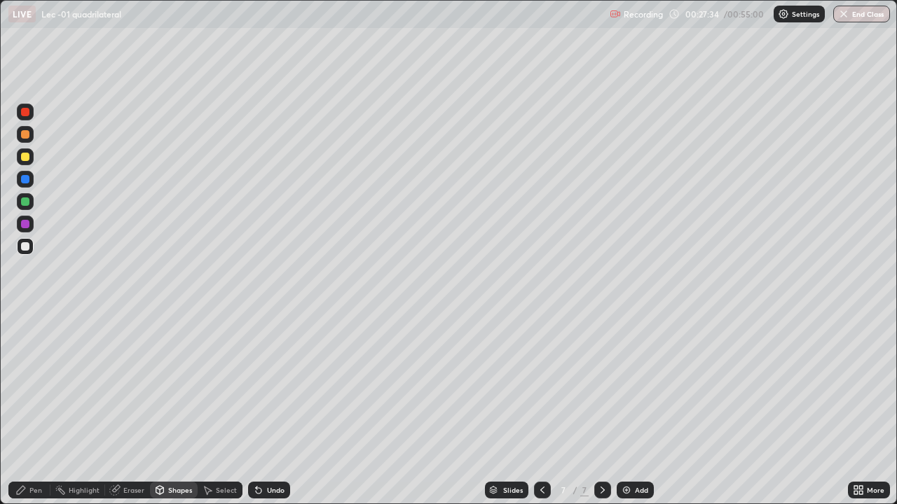
click at [181, 452] on div "Shapes" at bounding box center [180, 490] width 24 height 7
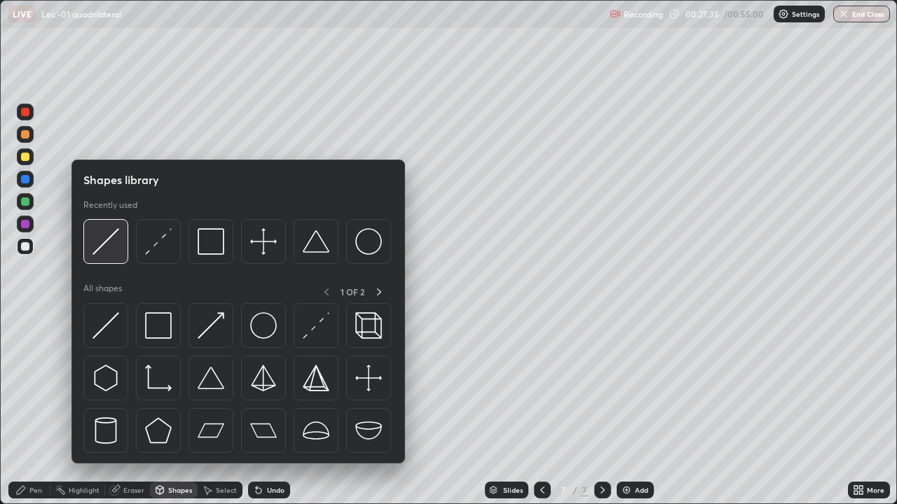
click at [120, 247] on div at bounding box center [105, 241] width 45 height 45
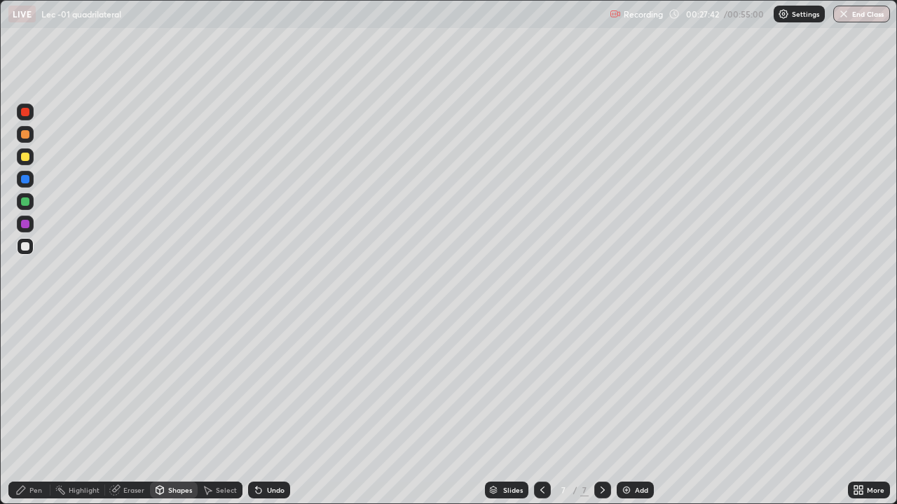
click at [41, 452] on div "Pen" at bounding box center [35, 490] width 13 height 7
click at [183, 452] on div "Shapes" at bounding box center [180, 490] width 24 height 7
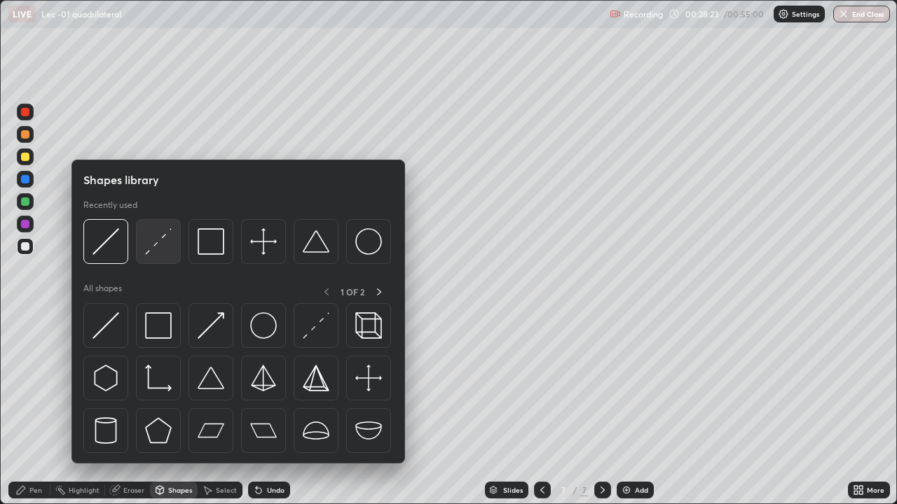
click at [165, 261] on div at bounding box center [158, 241] width 45 height 45
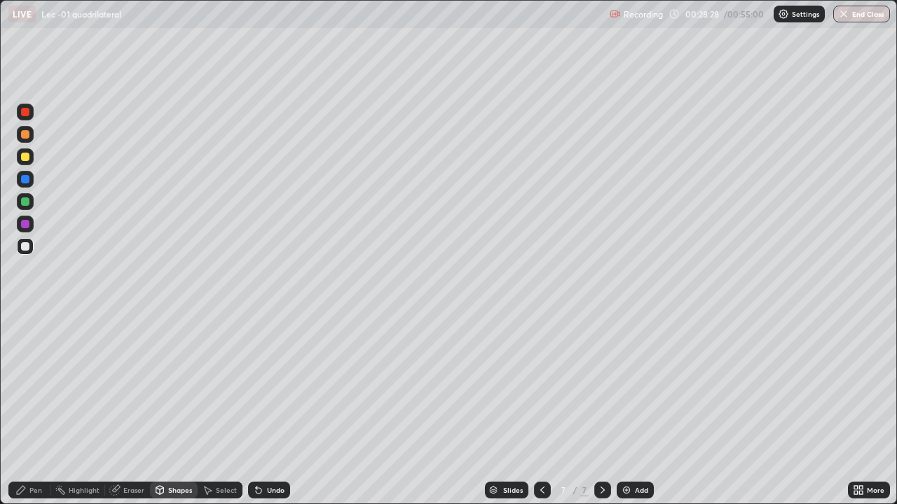
click at [40, 452] on div "Pen" at bounding box center [35, 490] width 13 height 7
click at [283, 452] on div "Undo" at bounding box center [269, 490] width 42 height 17
click at [643, 452] on div "Add" at bounding box center [641, 490] width 13 height 7
click at [139, 452] on div "Eraser" at bounding box center [127, 490] width 45 height 17
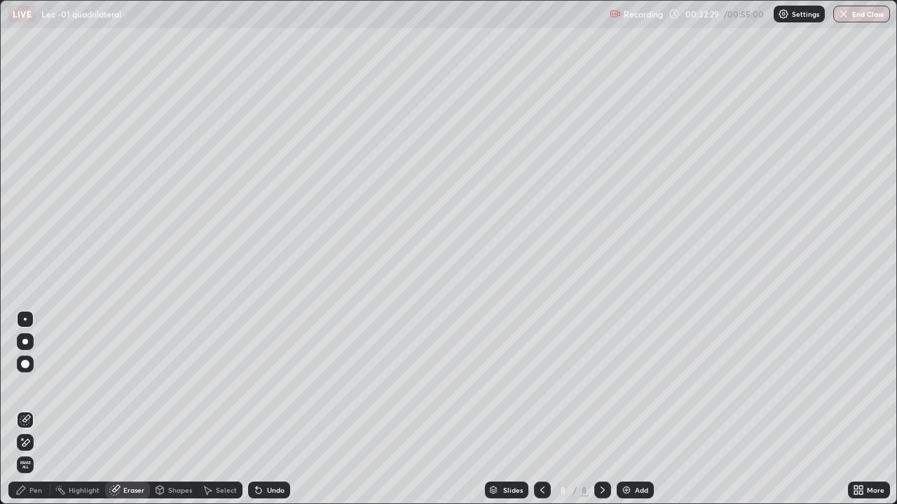
click at [175, 452] on div "Shapes" at bounding box center [174, 490] width 48 height 17
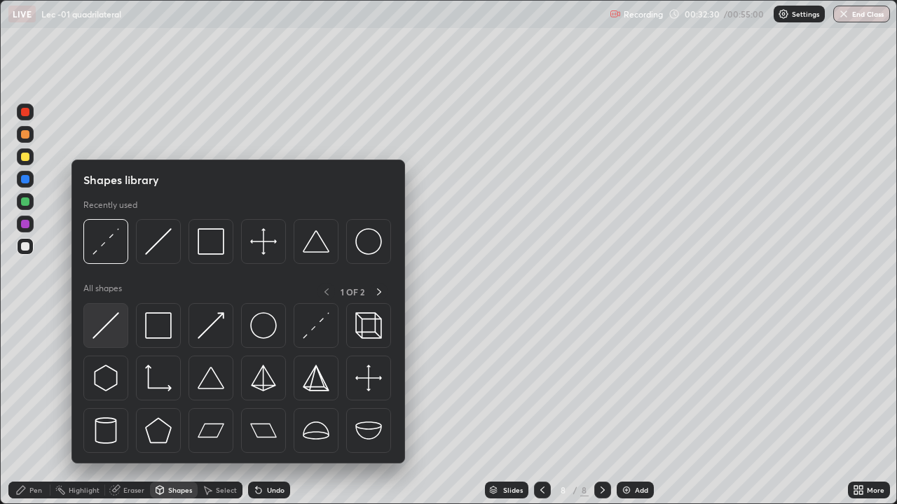
click at [116, 338] on img at bounding box center [105, 326] width 27 height 27
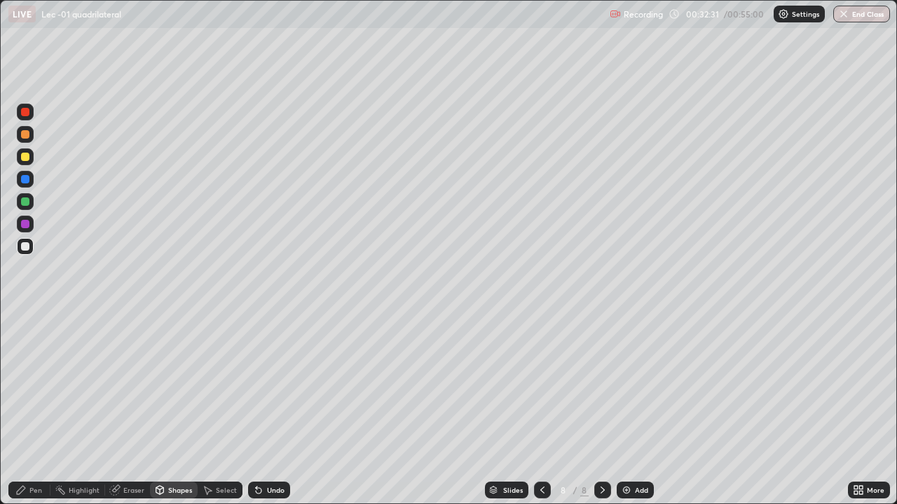
click at [30, 156] on div at bounding box center [25, 157] width 17 height 17
click at [181, 452] on div "Shapes" at bounding box center [180, 490] width 24 height 7
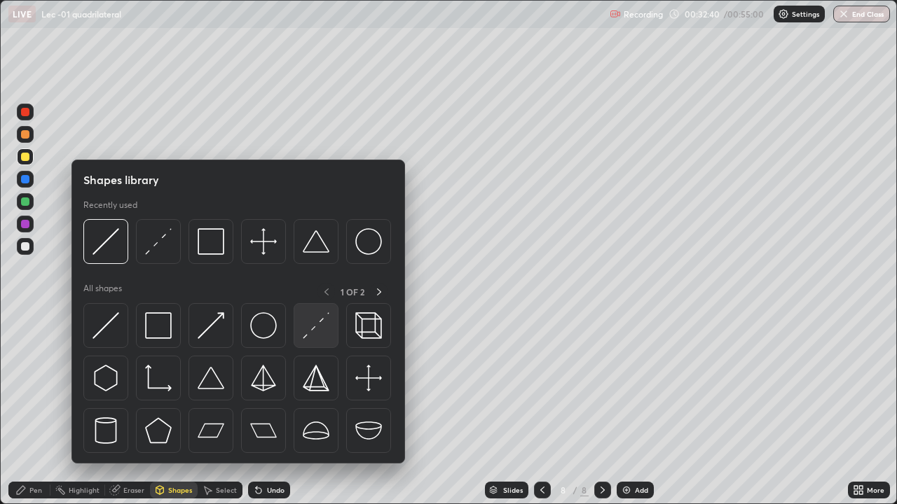
click at [317, 336] on img at bounding box center [316, 326] width 27 height 27
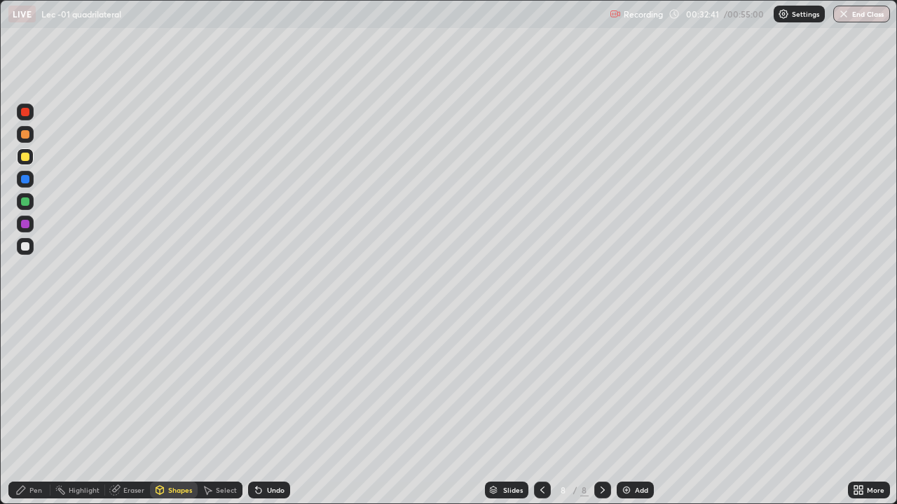
click at [29, 231] on div at bounding box center [25, 224] width 17 height 17
click at [41, 452] on div "Pen" at bounding box center [29, 490] width 42 height 17
click at [542, 452] on icon at bounding box center [542, 490] width 11 height 11
click at [541, 452] on icon at bounding box center [542, 490] width 11 height 11
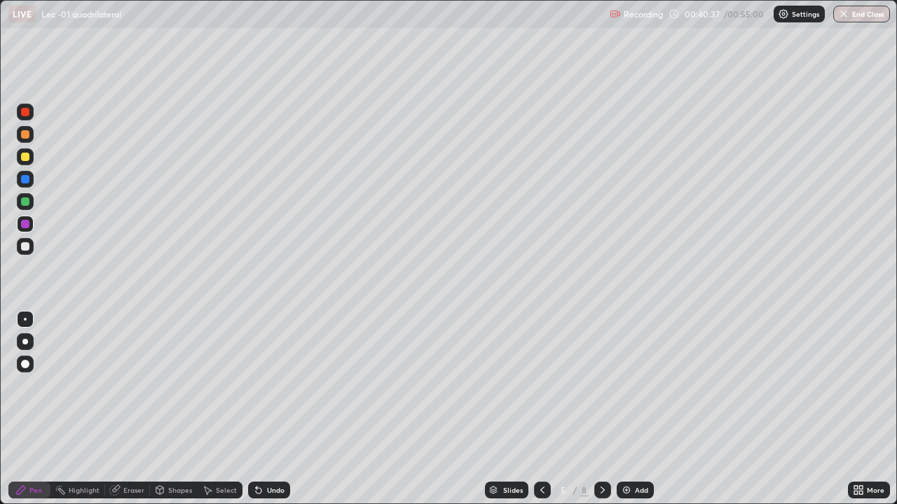
click at [541, 452] on icon at bounding box center [542, 490] width 11 height 11
click at [601, 452] on icon at bounding box center [602, 490] width 11 height 11
click at [603, 452] on div at bounding box center [602, 490] width 17 height 17
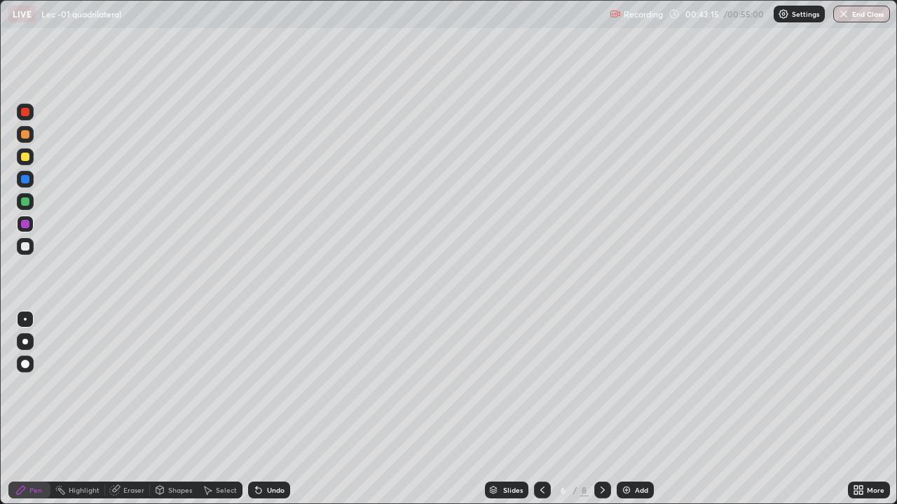
click at [607, 452] on div at bounding box center [602, 490] width 17 height 17
click at [549, 452] on div at bounding box center [542, 490] width 17 height 17
click at [541, 452] on icon at bounding box center [542, 490] width 11 height 11
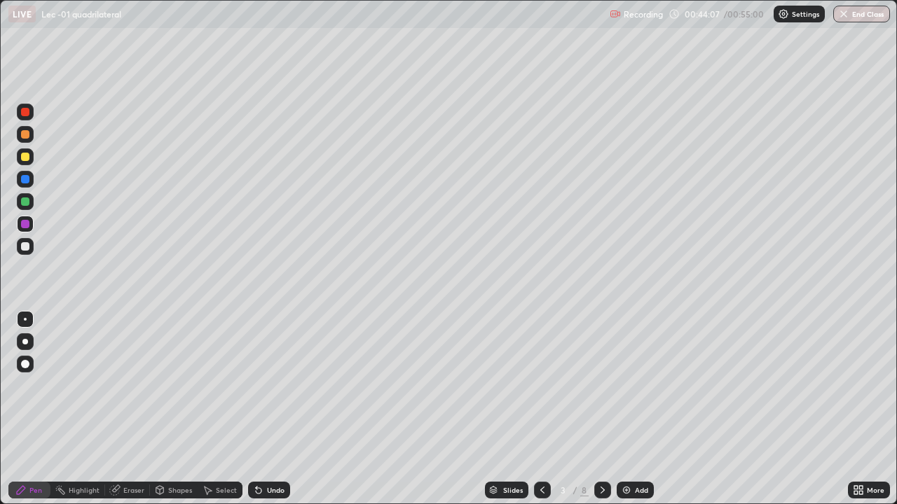
click at [600, 452] on icon at bounding box center [602, 490] width 11 height 11
click at [594, 452] on div at bounding box center [602, 490] width 17 height 17
click at [597, 452] on icon at bounding box center [602, 490] width 11 height 11
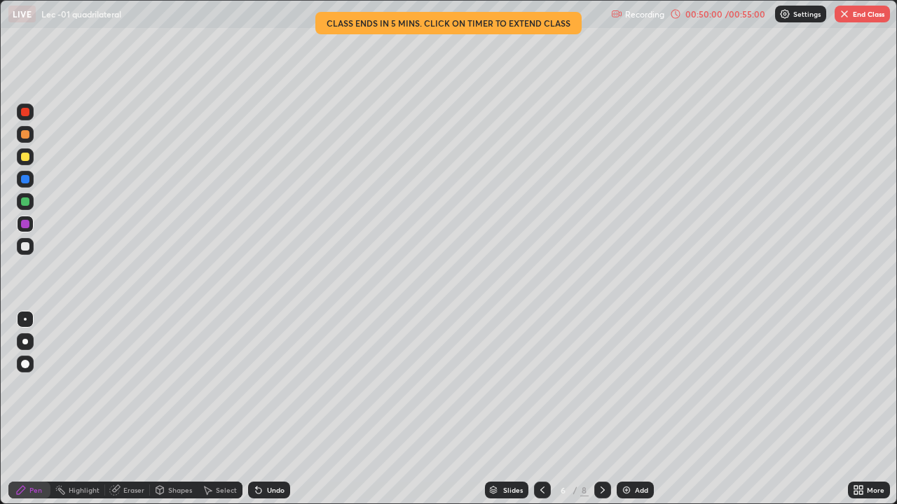
click at [852, 15] on button "End Class" at bounding box center [862, 14] width 55 height 17
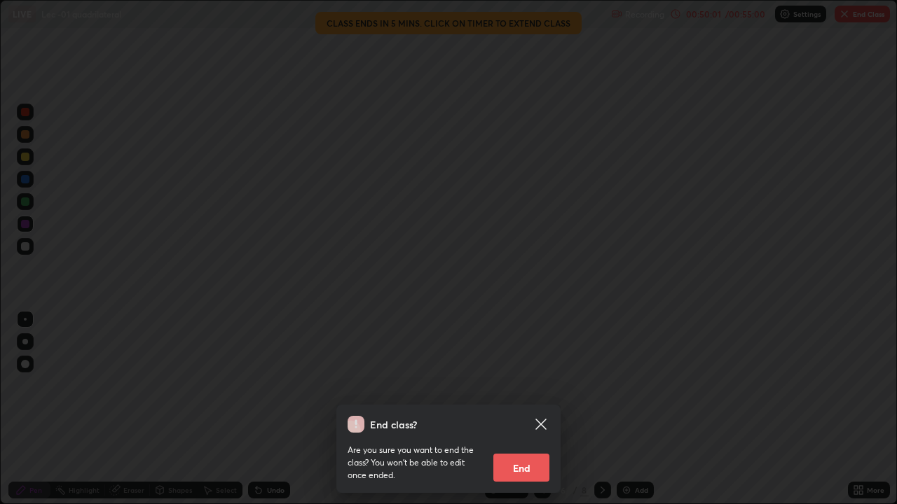
click at [521, 452] on button "End" at bounding box center [521, 468] width 56 height 28
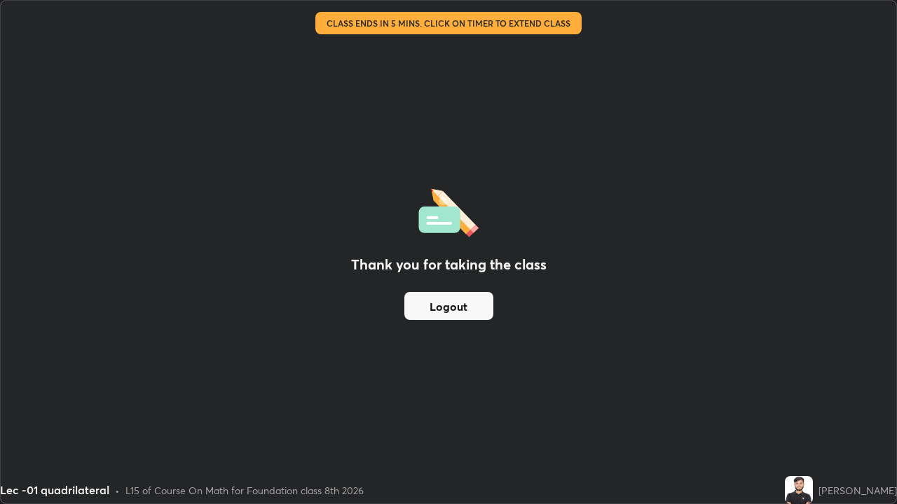
click at [465, 304] on button "Logout" at bounding box center [448, 306] width 89 height 28
